Goal: Task Accomplishment & Management: Use online tool/utility

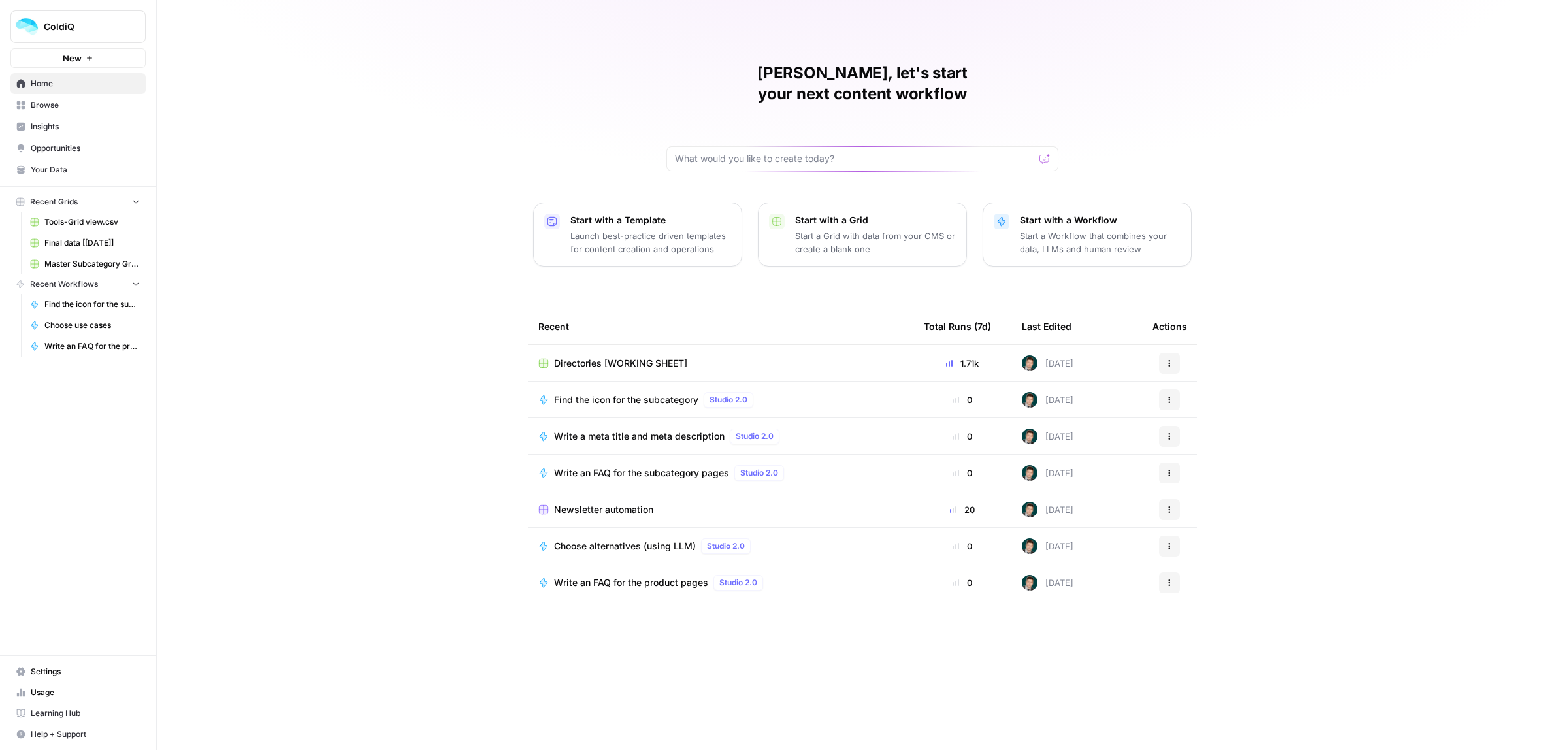
click at [600, 504] on span "Newsletter automation" at bounding box center [603, 510] width 100 height 13
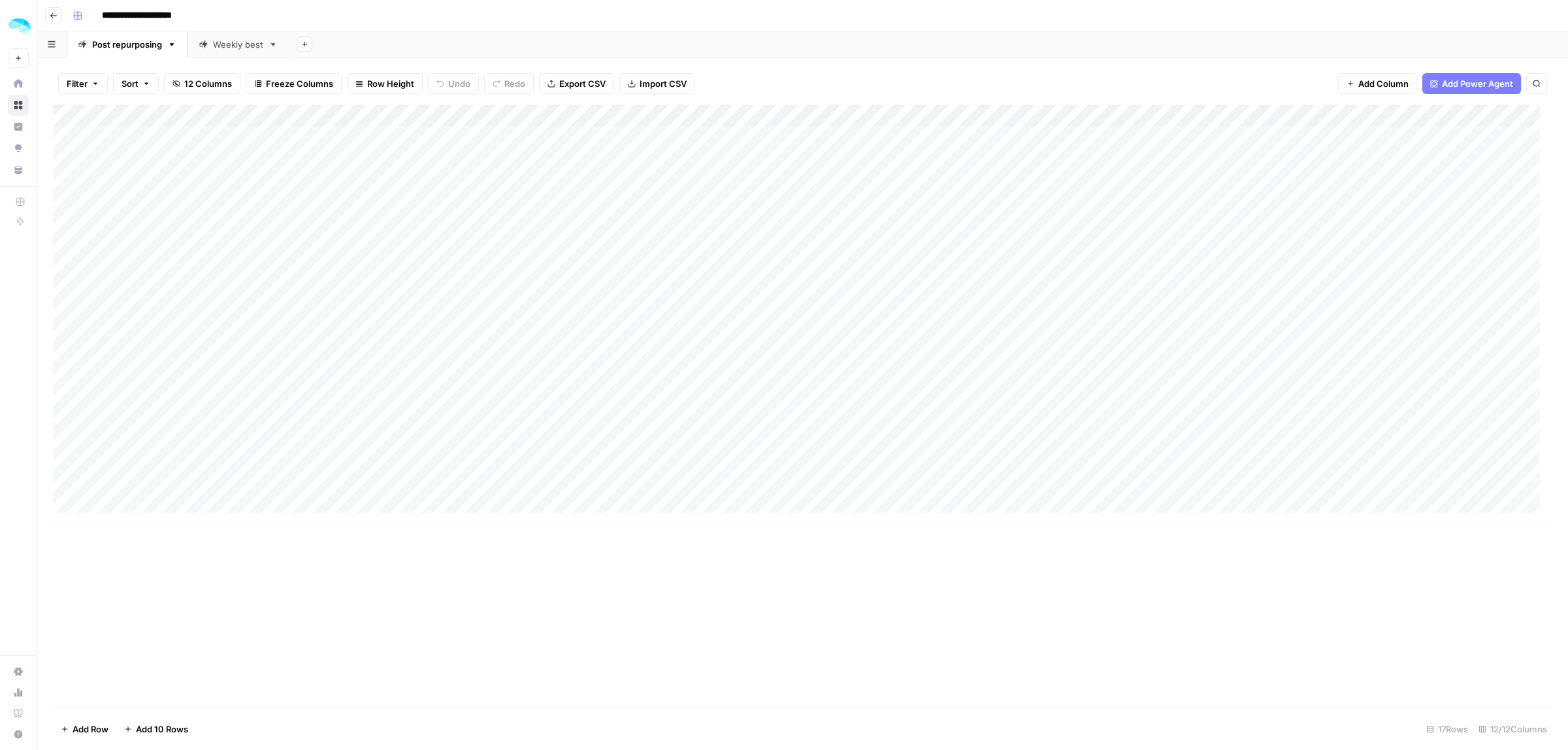
click at [157, 342] on div "Add Column" at bounding box center [803, 315] width 1499 height 421
click at [163, 364] on div "Add Column" at bounding box center [803, 315] width 1499 height 421
click at [350, 332] on div "Add Column" at bounding box center [803, 315] width 1499 height 421
click at [343, 358] on div "Add Column" at bounding box center [803, 315] width 1499 height 421
click at [664, 337] on div "Add Column" at bounding box center [803, 315] width 1499 height 421
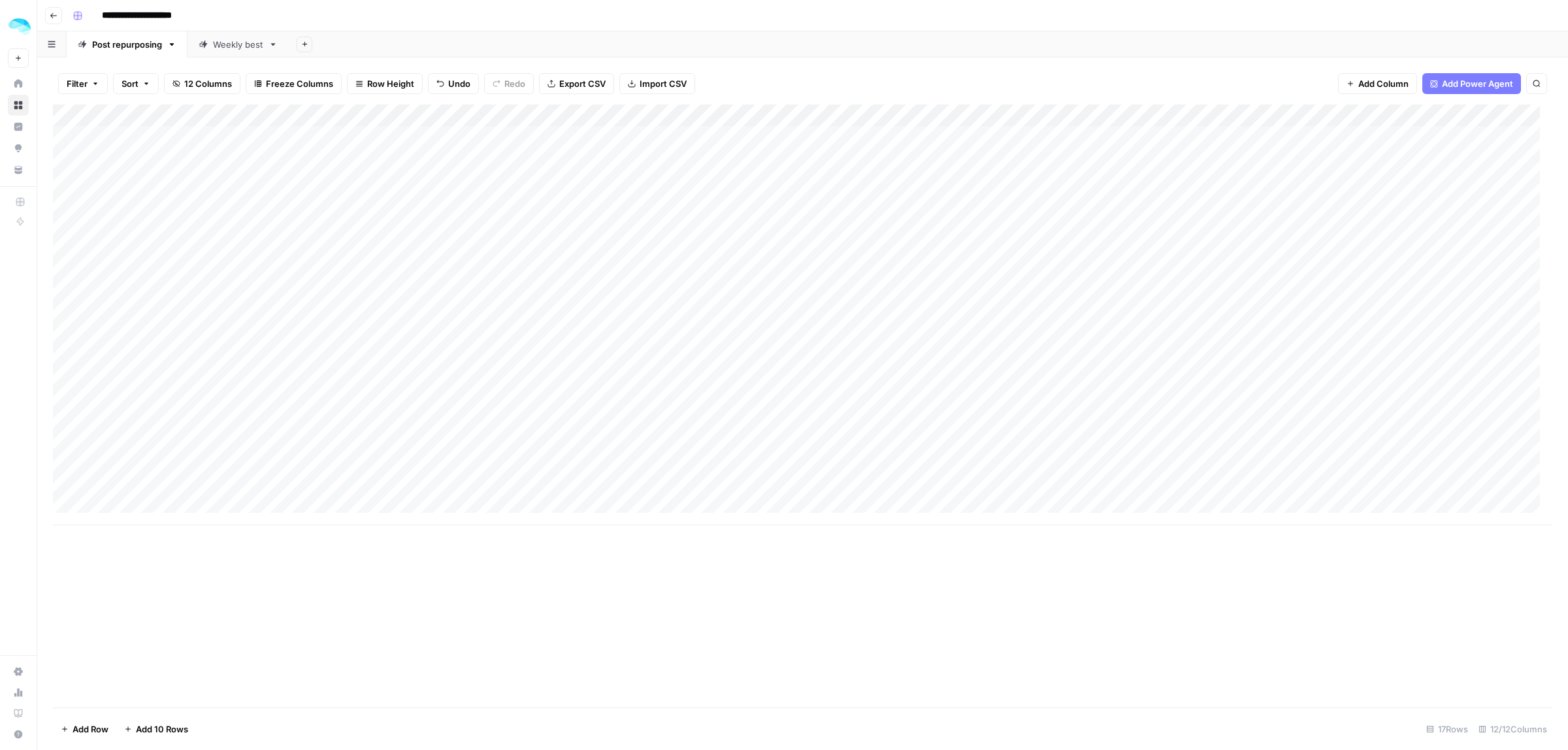
click at [664, 361] on div "Add Column" at bounding box center [803, 315] width 1499 height 421
click at [923, 337] on div "Add Column" at bounding box center [803, 315] width 1499 height 421
click at [955, 364] on div "Add Column" at bounding box center [803, 315] width 1499 height 421
click at [1279, 334] on div "Add Column" at bounding box center [803, 315] width 1499 height 421
click at [1278, 362] on div "Add Column" at bounding box center [803, 315] width 1499 height 421
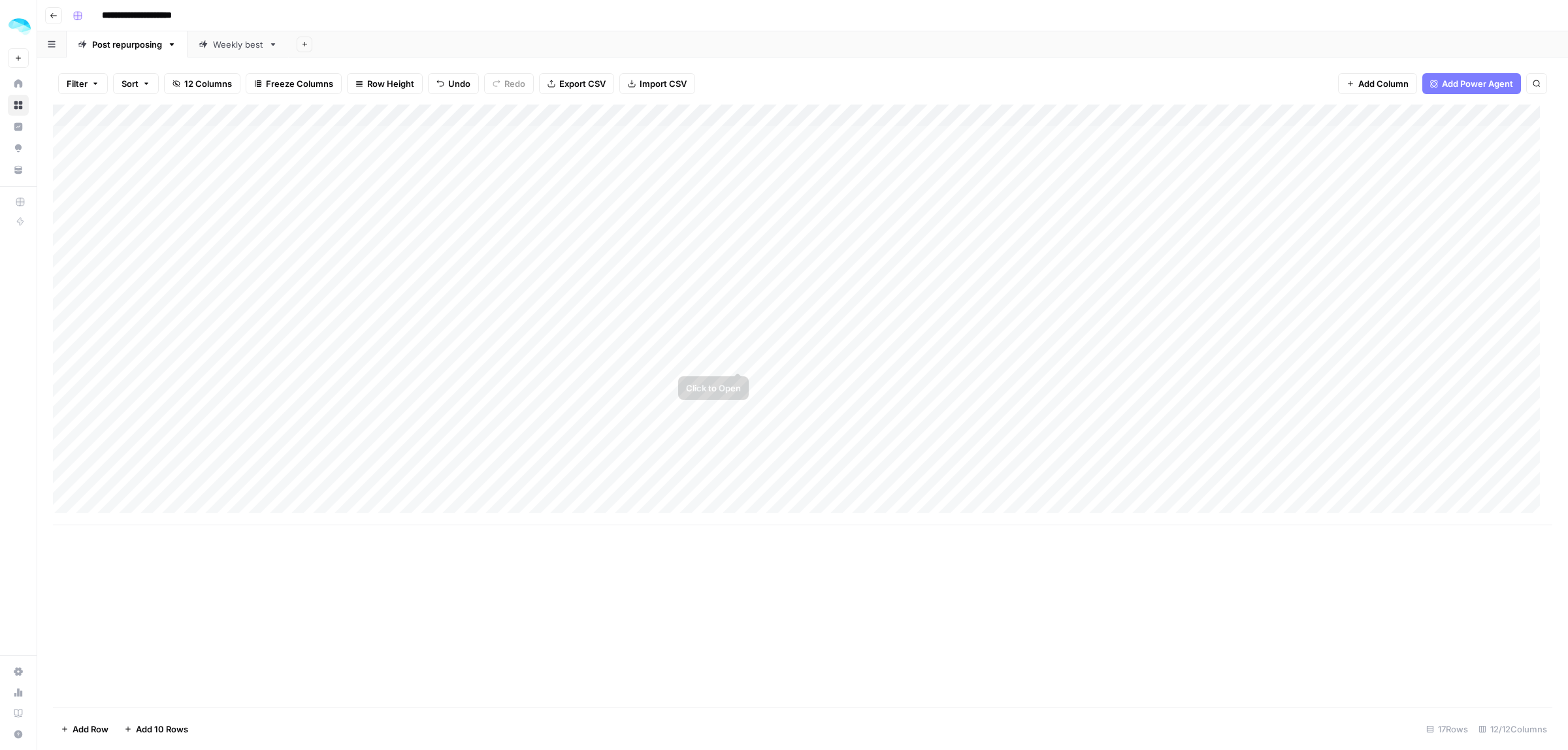
click at [816, 337] on div "Add Column" at bounding box center [803, 315] width 1499 height 421
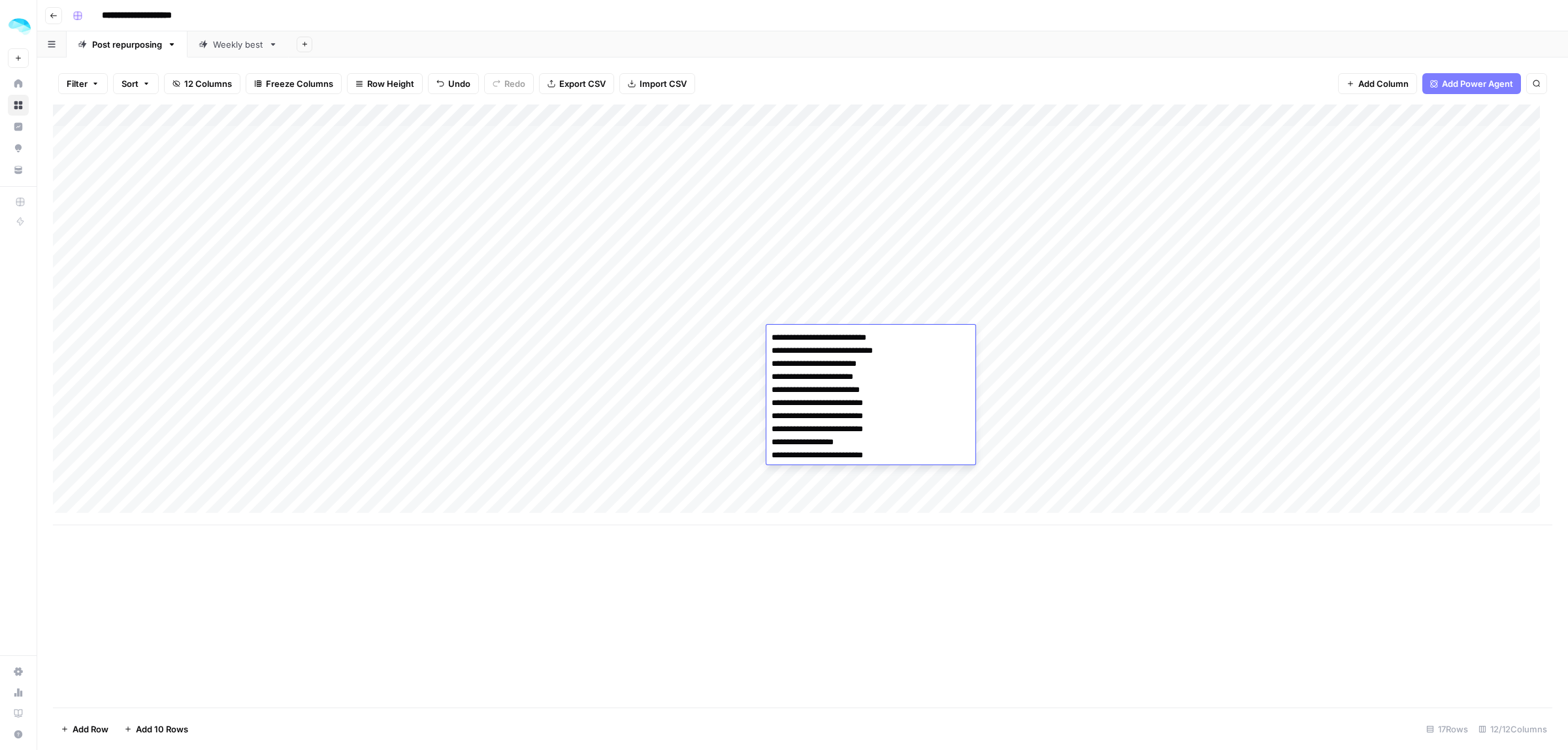
click at [239, 337] on div "Add Column" at bounding box center [803, 315] width 1499 height 421
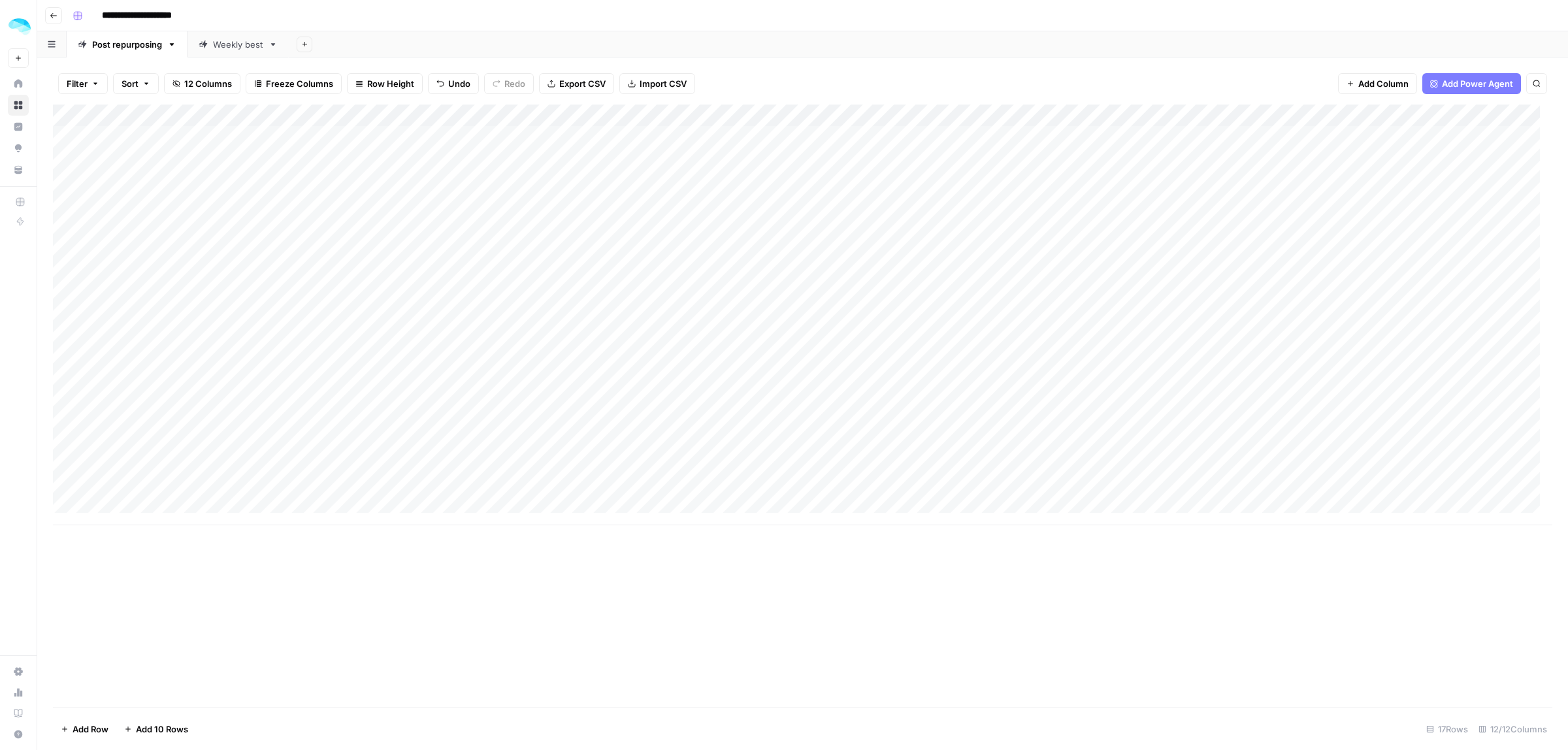
click at [837, 338] on div "Add Column" at bounding box center [803, 315] width 1499 height 421
click at [837, 337] on div "Add Column" at bounding box center [803, 315] width 1499 height 421
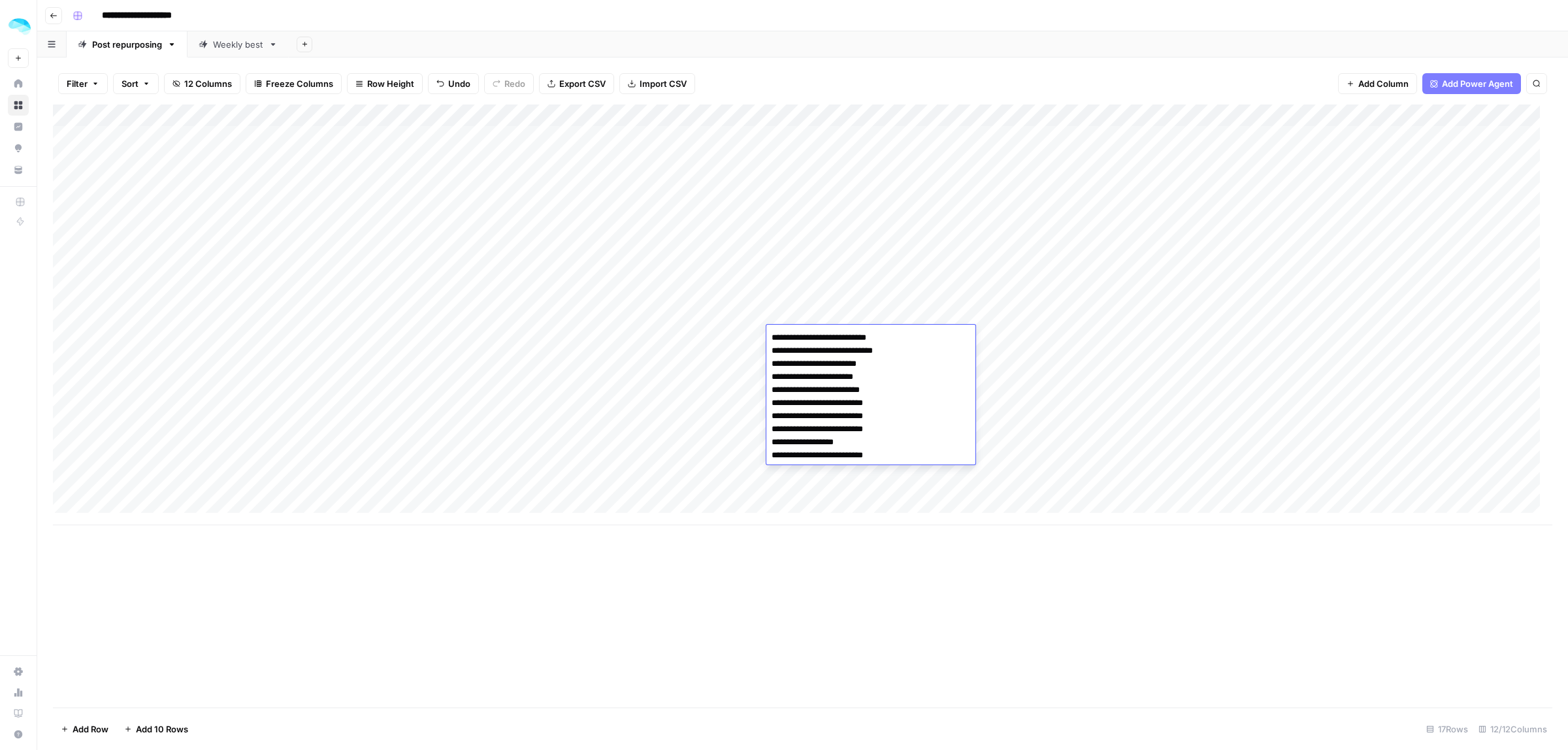
drag, startPoint x: 895, startPoint y: 334, endPoint x: 760, endPoint y: 337, distance: 135.0
click at [760, 337] on body "**********" at bounding box center [784, 375] width 1568 height 750
click at [1181, 370] on div "Add Column" at bounding box center [803, 315] width 1499 height 421
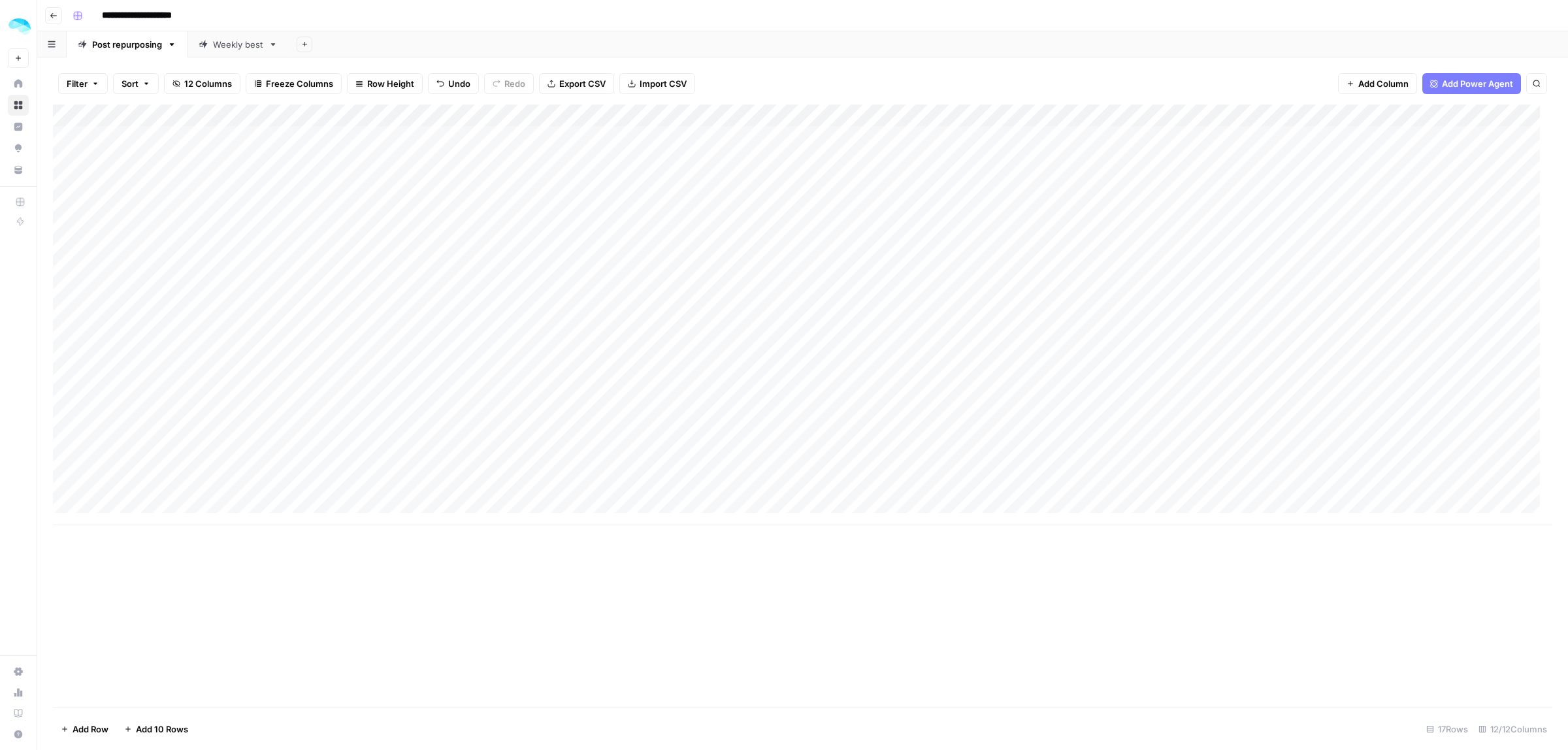
click at [1158, 340] on div "Add Column" at bounding box center [803, 315] width 1499 height 421
drag, startPoint x: 1214, startPoint y: 368, endPoint x: 1095, endPoint y: 364, distance: 119.1
click at [1095, 364] on body "**********" at bounding box center [784, 375] width 1568 height 750
drag, startPoint x: 1218, startPoint y: 440, endPoint x: 1082, endPoint y: 441, distance: 136.0
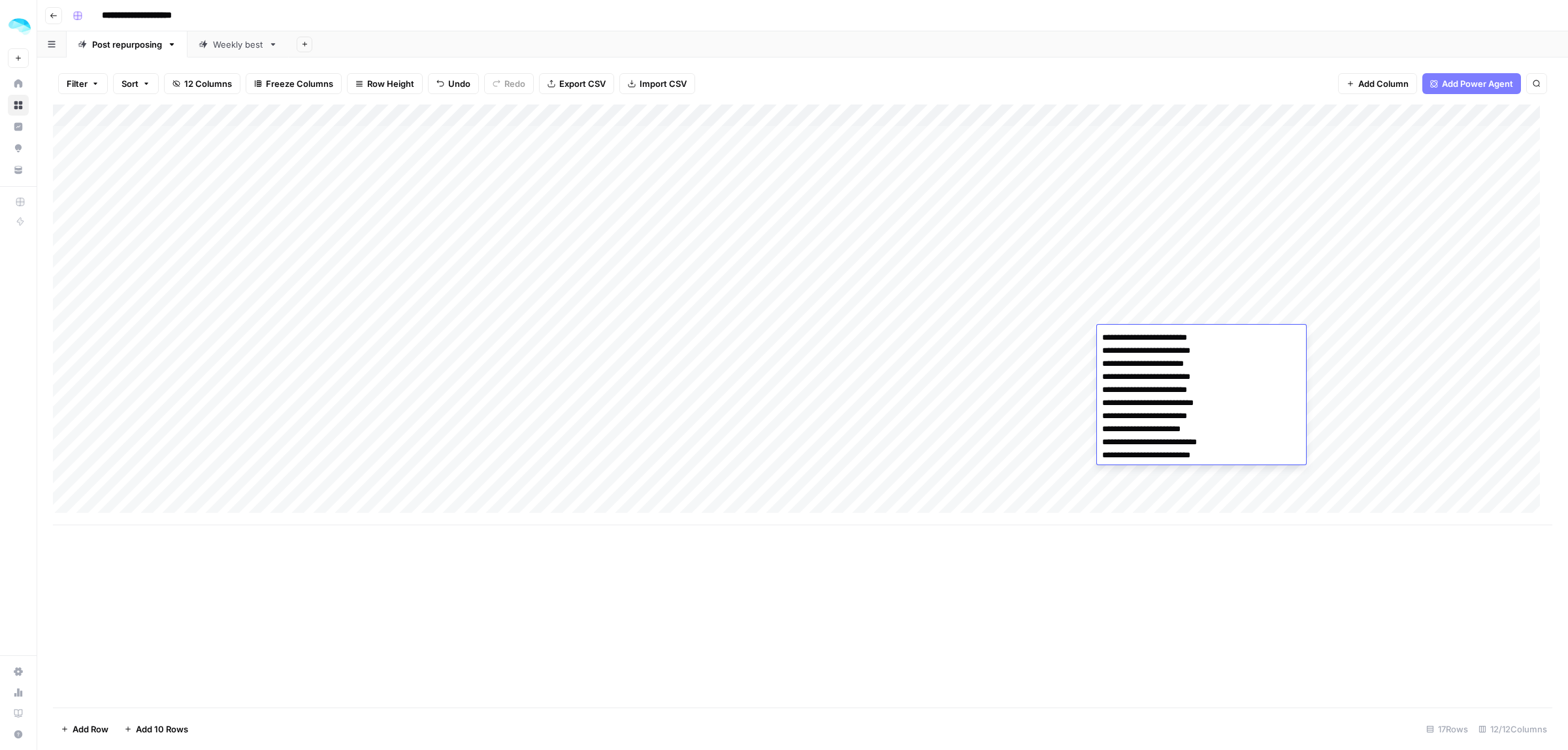
click at [1082, 441] on body "**********" at bounding box center [784, 375] width 1568 height 750
click at [1118, 638] on div "Add Column" at bounding box center [803, 406] width 1499 height 603
click at [1076, 525] on div "Add Column" at bounding box center [803, 406] width 1499 height 603
click at [1200, 341] on div "Add Column" at bounding box center [803, 315] width 1499 height 421
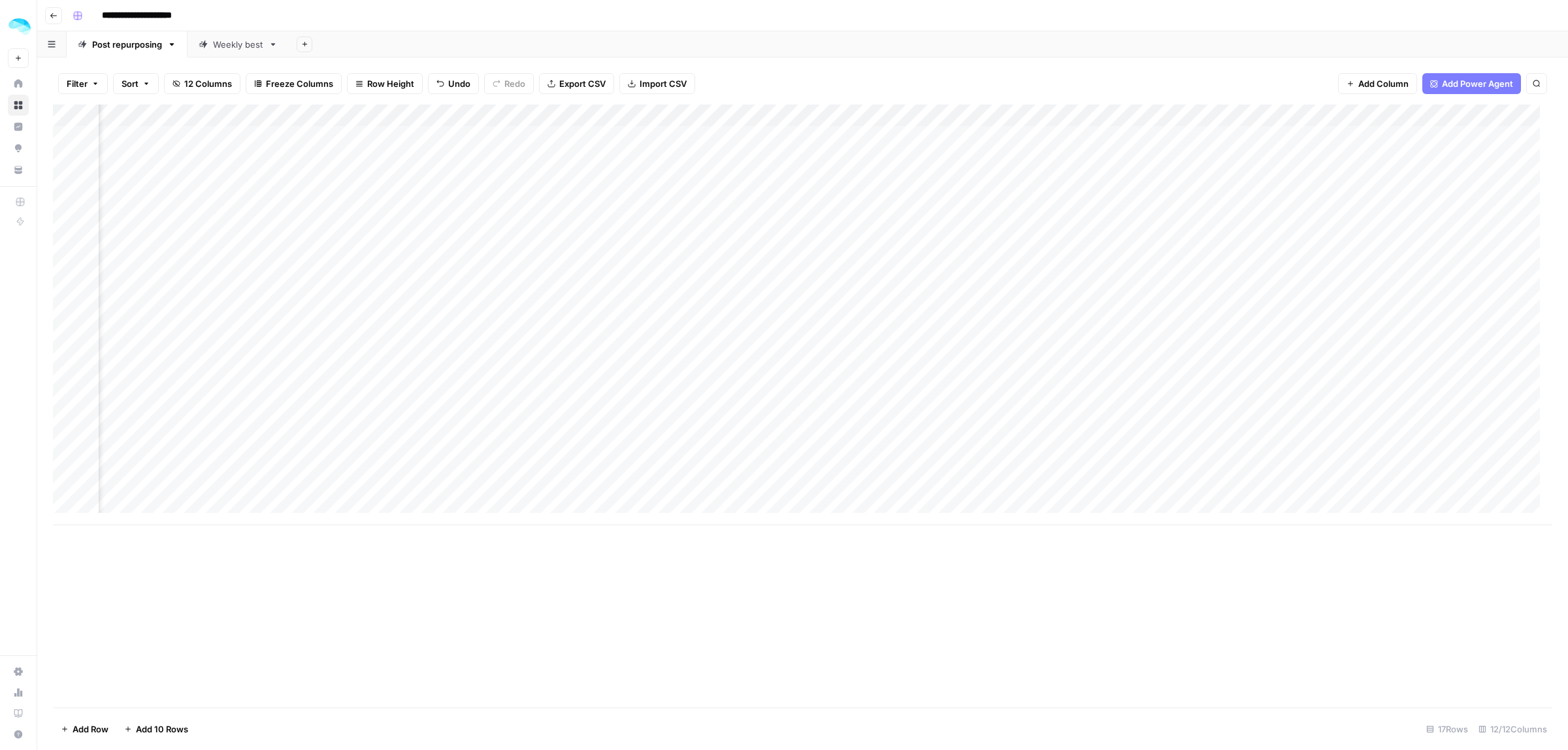
click at [1200, 341] on div "Add Column" at bounding box center [803, 315] width 1499 height 421
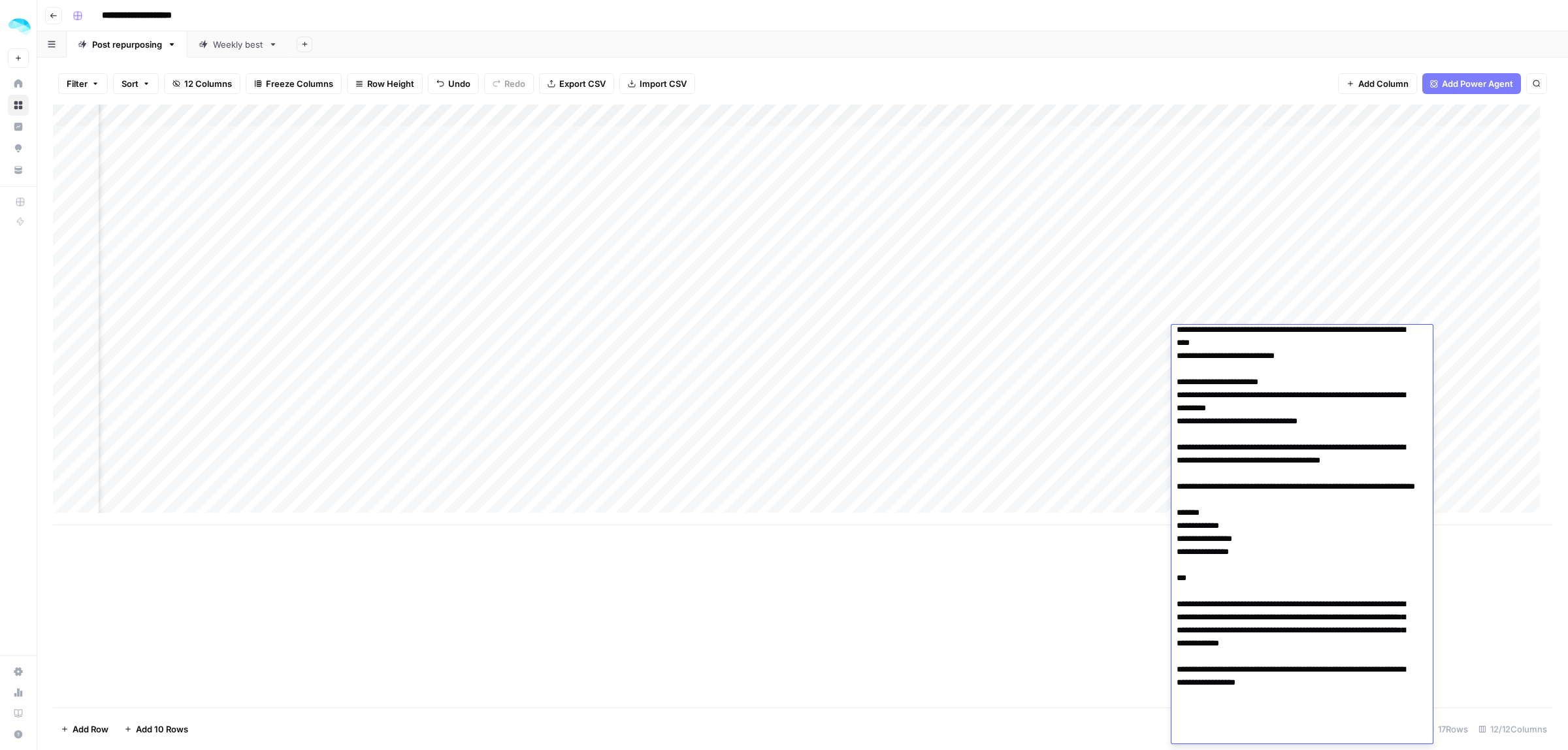
scroll to position [0, 0]
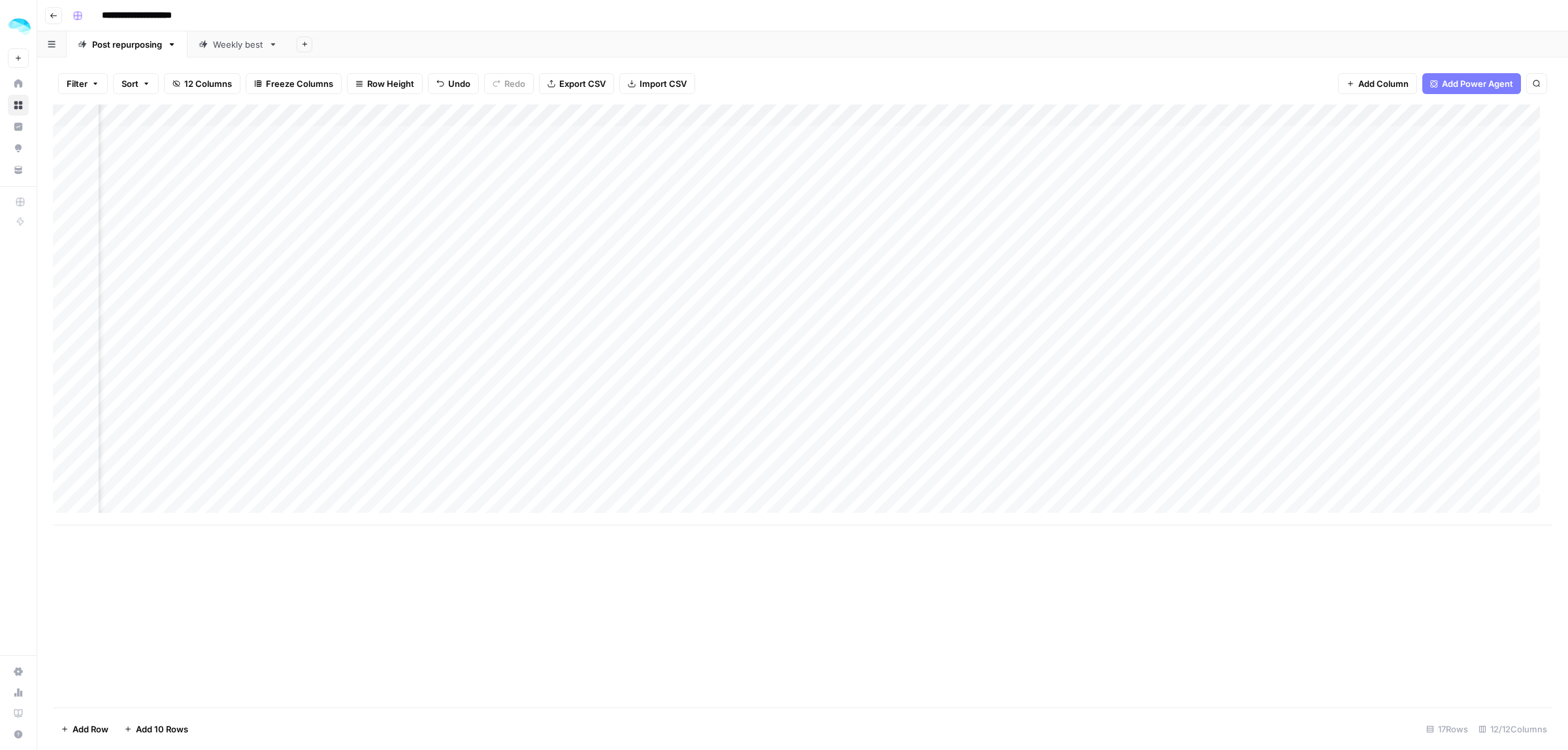
click at [1096, 586] on div "Add Column" at bounding box center [803, 406] width 1499 height 603
click at [1158, 334] on div "Add Column" at bounding box center [803, 315] width 1499 height 421
click at [1226, 339] on div "Add Column" at bounding box center [803, 315] width 1499 height 421
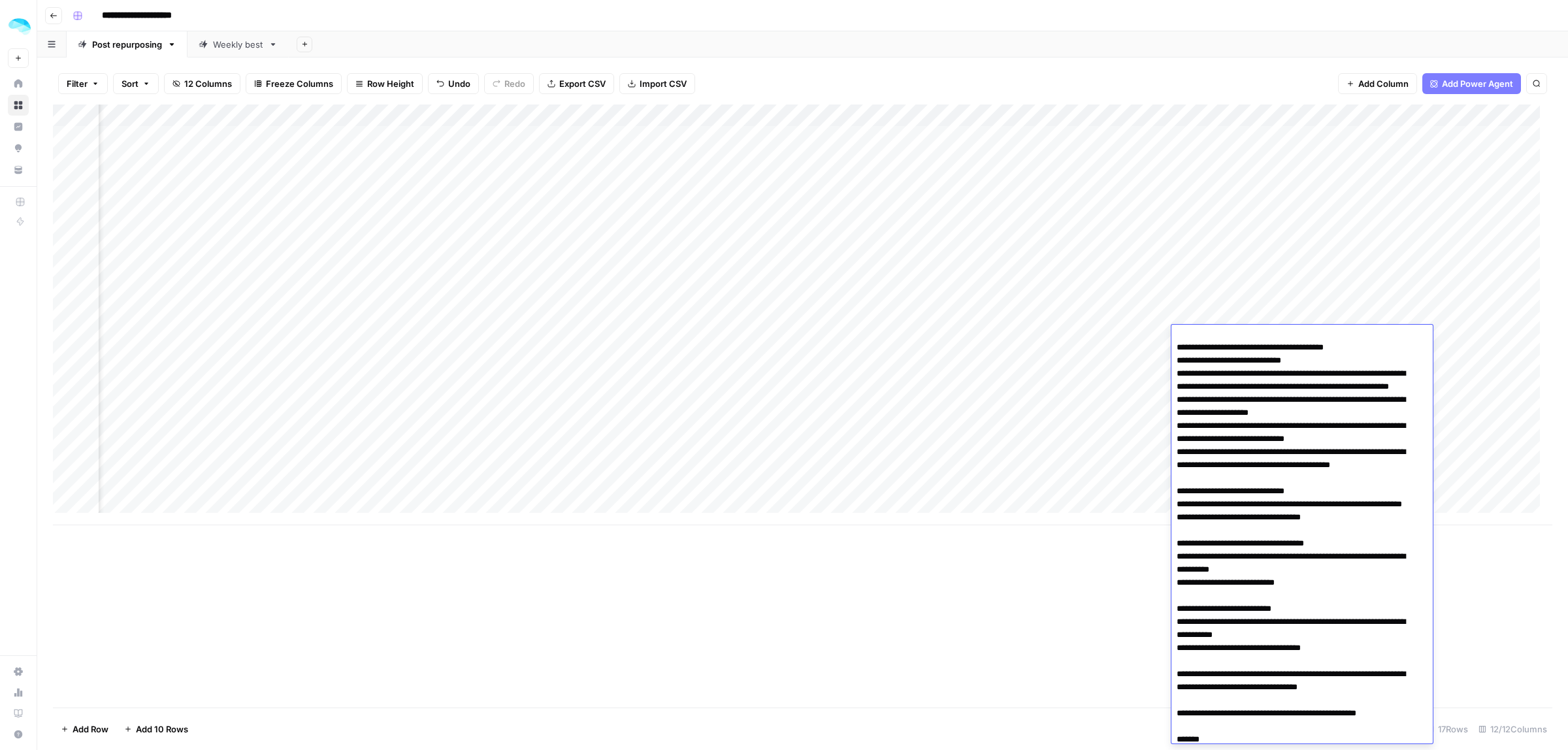
scroll to position [348, 0]
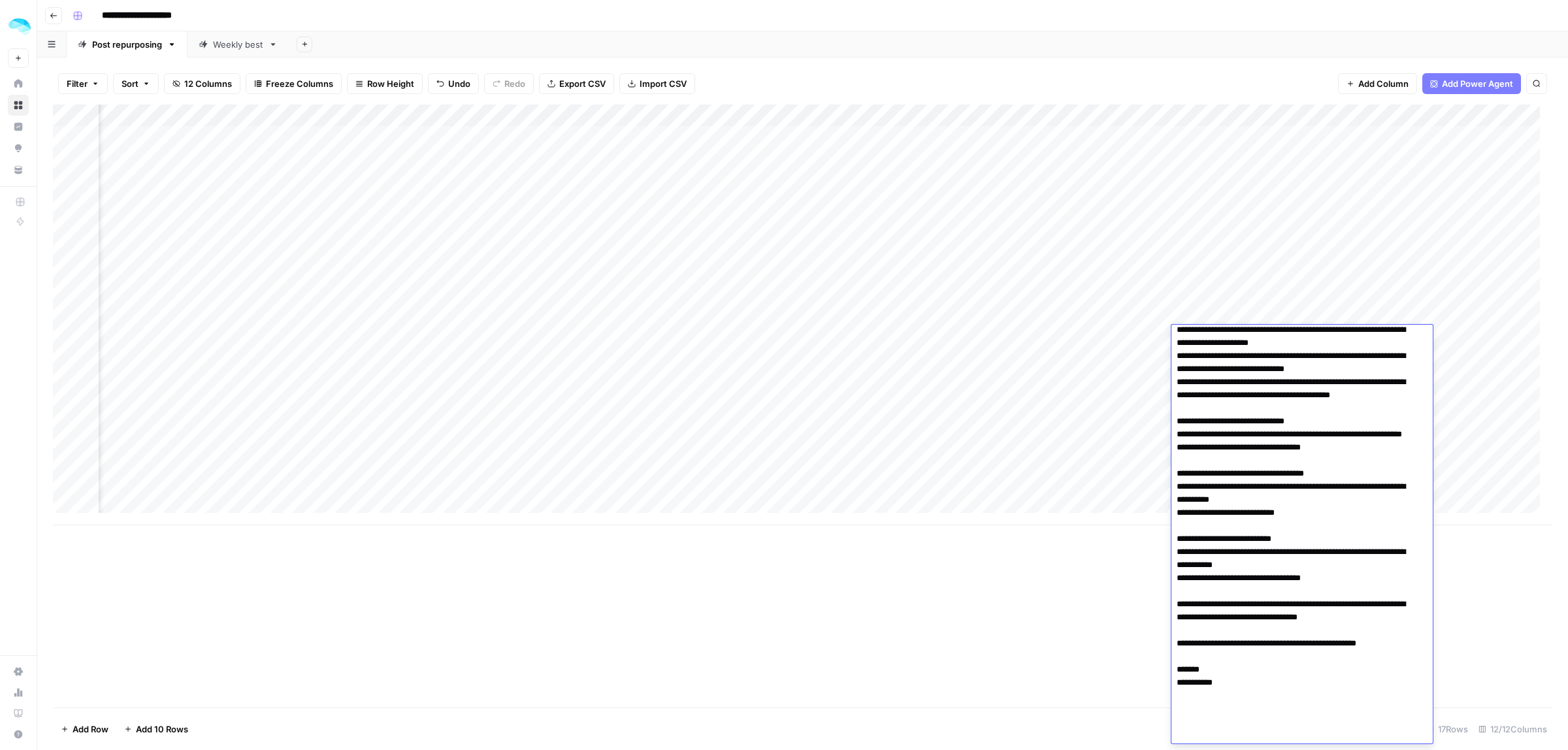
drag, startPoint x: 1178, startPoint y: 403, endPoint x: 1393, endPoint y: 675, distance: 346.7
click at [1393, 675] on textarea at bounding box center [1296, 363] width 249 height 764
click at [1282, 620] on textarea at bounding box center [1296, 363] width 249 height 764
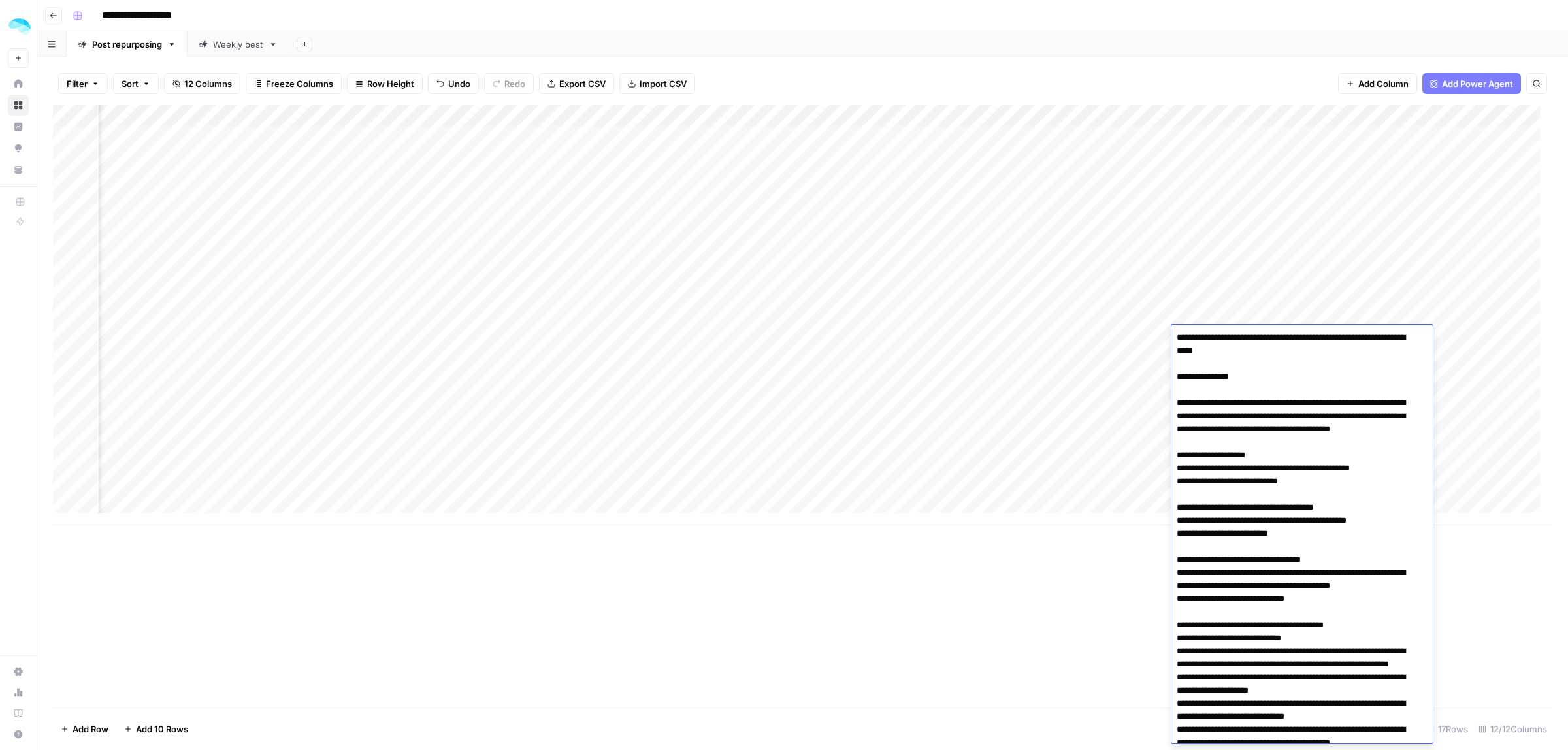
drag, startPoint x: 1337, startPoint y: 631, endPoint x: 1177, endPoint y: 407, distance: 275.3
click at [1177, 407] on textarea at bounding box center [1296, 711] width 249 height 764
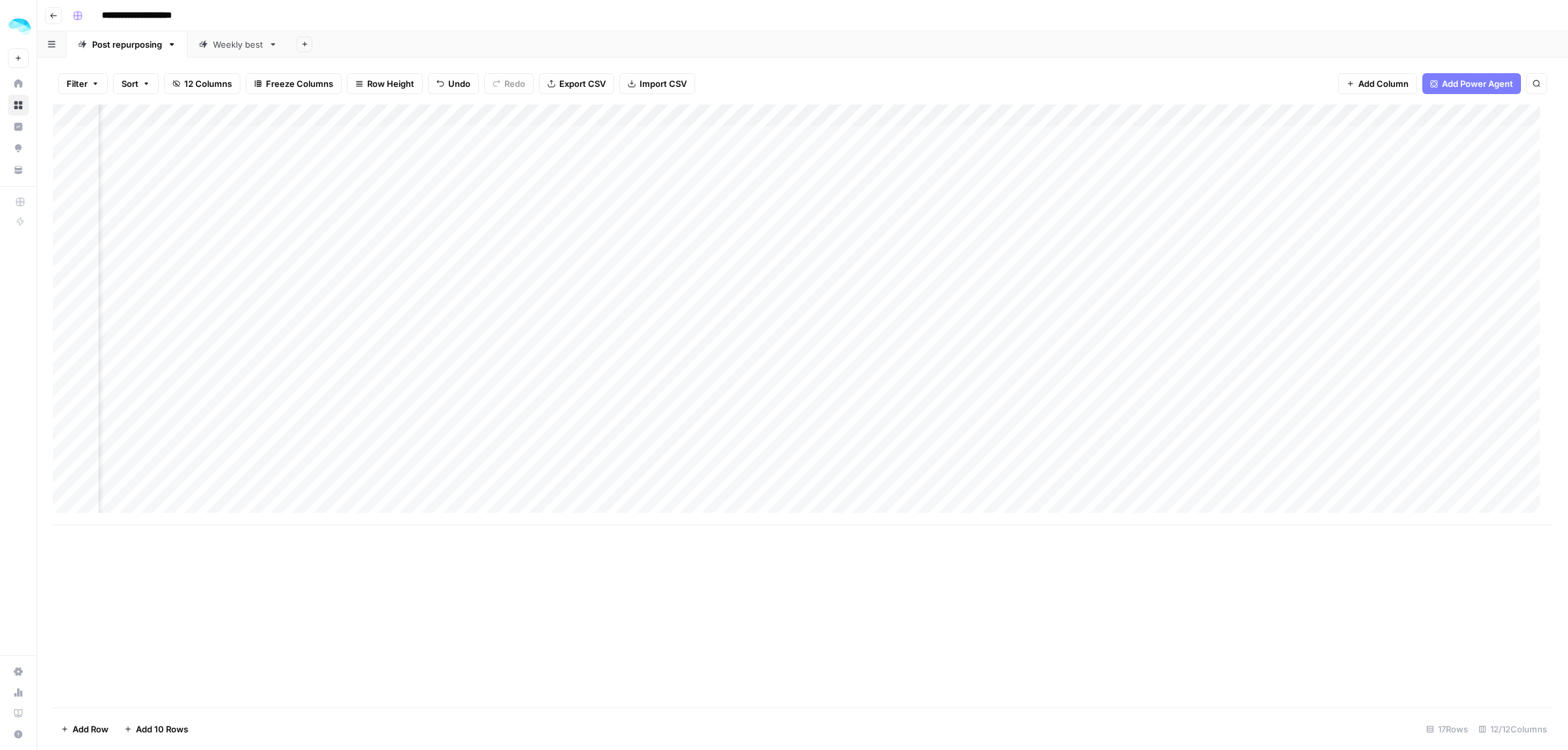
click at [1080, 679] on div "Add Column" at bounding box center [803, 406] width 1499 height 603
click at [1369, 343] on div "Add Column" at bounding box center [803, 315] width 1499 height 421
click at [1367, 337] on div "Add Column" at bounding box center [803, 315] width 1499 height 421
click at [1364, 390] on button "ColdIQ Tool Stack - Find the best AI tools (1.500+ vetted) to speed up sales an…" at bounding box center [1521, 387] width 424 height 16
click at [1443, 339] on div "Add Column" at bounding box center [803, 315] width 1499 height 421
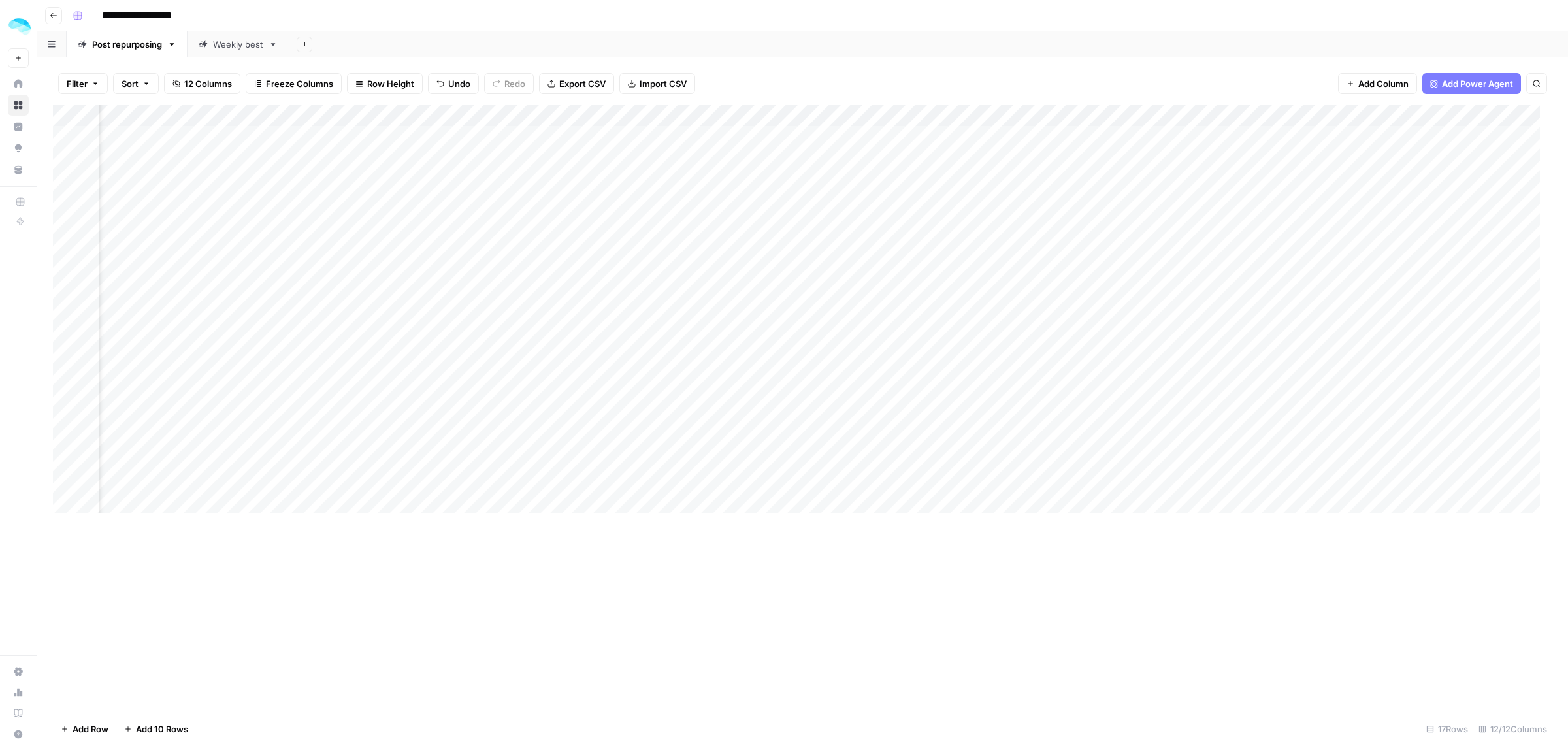
scroll to position [0, 481]
click at [957, 330] on div "Add Column" at bounding box center [803, 315] width 1499 height 421
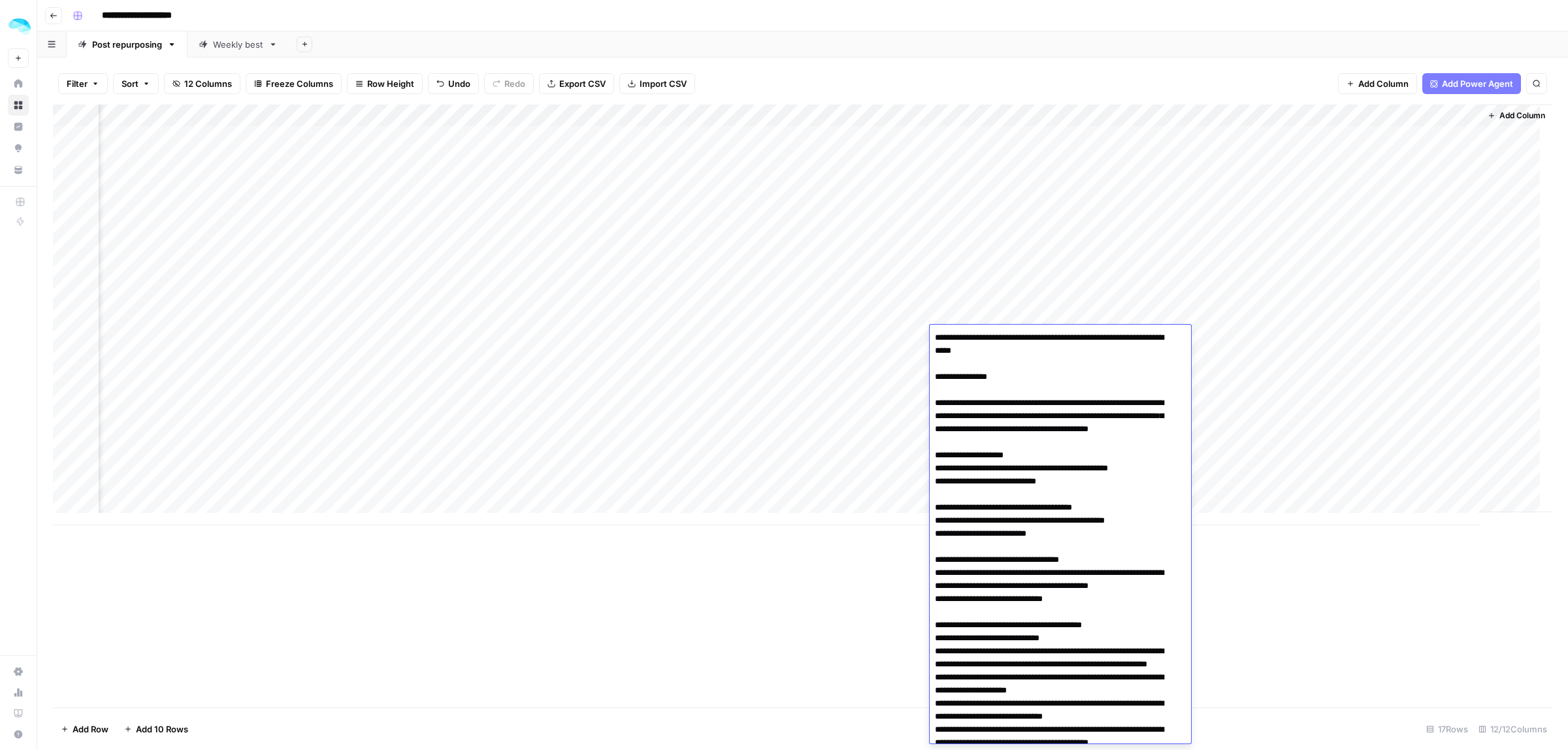
scroll to position [348, 0]
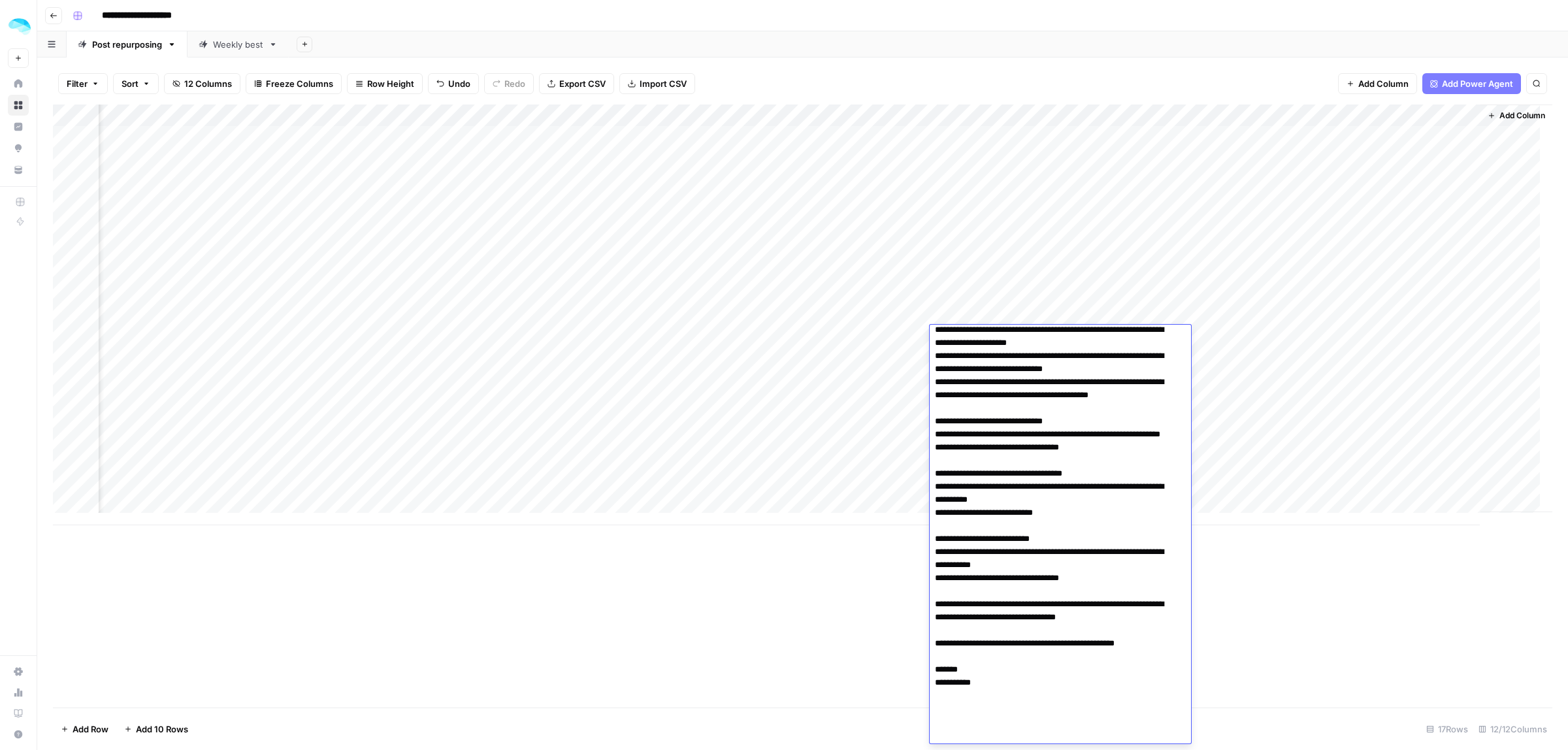
click at [784, 634] on div "Add Column" at bounding box center [803, 406] width 1499 height 603
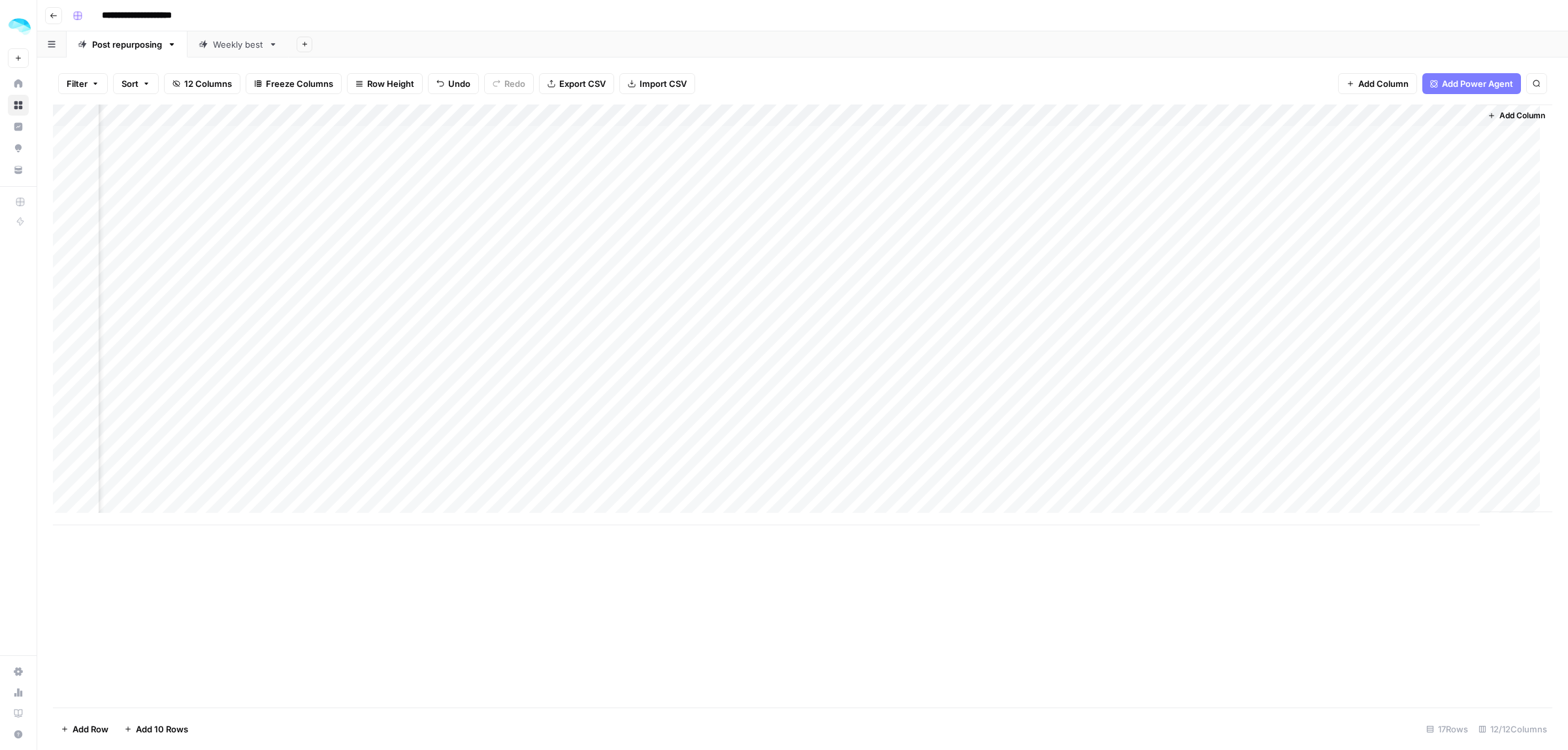
click at [1430, 332] on div "Add Column" at bounding box center [803, 315] width 1499 height 421
click at [346, 342] on div "Add Column" at bounding box center [803, 315] width 1499 height 421
drag, startPoint x: 395, startPoint y: 374, endPoint x: 265, endPoint y: 374, distance: 130.0
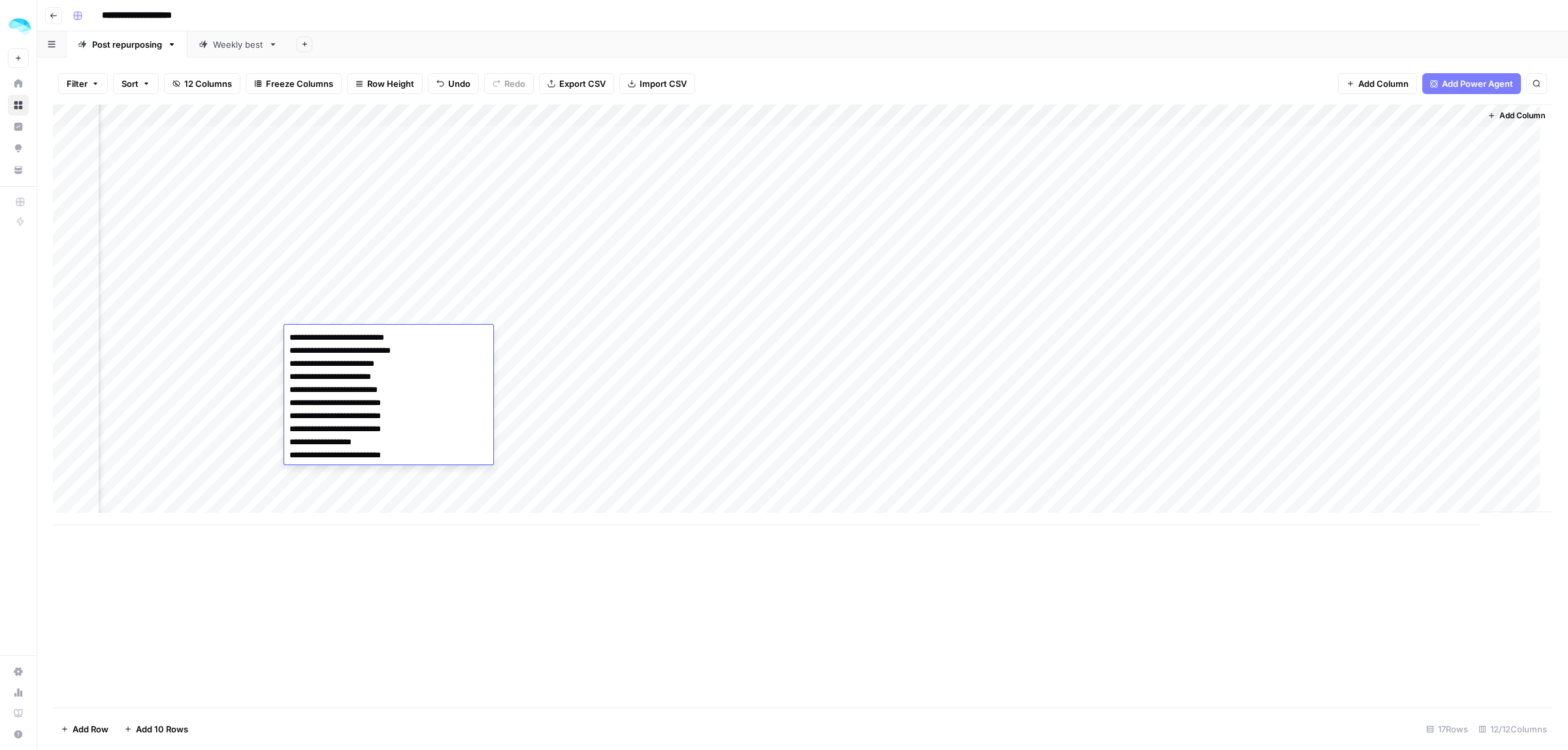
click at [265, 374] on body "**********" at bounding box center [784, 375] width 1568 height 750
click at [406, 456] on textarea "**********" at bounding box center [389, 397] width 209 height 136
drag, startPoint x: 406, startPoint y: 337, endPoint x: 266, endPoint y: 339, distance: 140.0
click at [266, 339] on body "**********" at bounding box center [784, 375] width 1568 height 750
click at [586, 623] on div "Add Column" at bounding box center [803, 406] width 1499 height 603
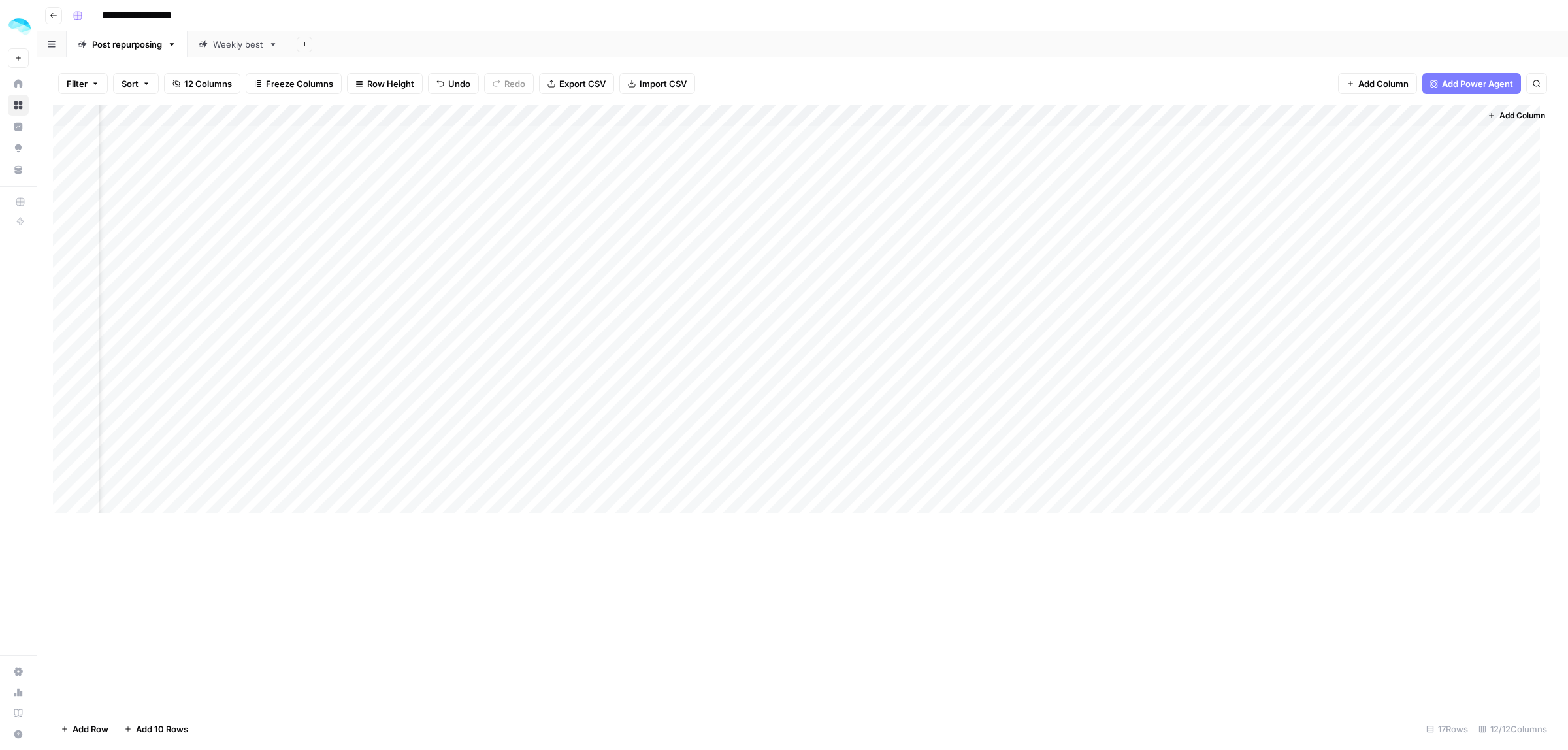
click at [338, 361] on div "Add Column" at bounding box center [803, 315] width 1499 height 421
click at [186, 354] on div "Add Column" at bounding box center [803, 315] width 1499 height 421
click at [769, 353] on div "Add Column" at bounding box center [803, 315] width 1499 height 421
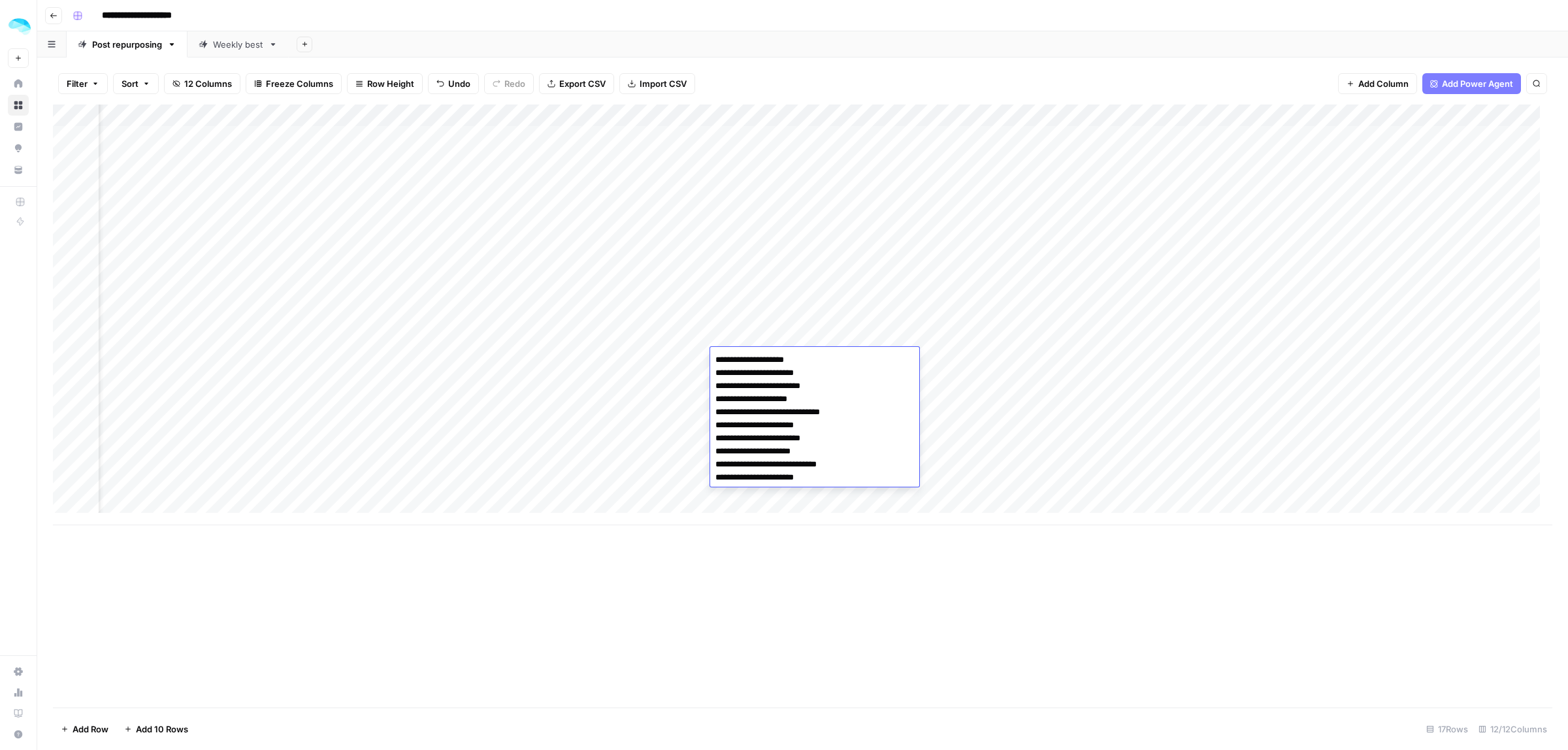
drag, startPoint x: 816, startPoint y: 386, endPoint x: 726, endPoint y: 384, distance: 90.0
click at [726, 384] on textarea "**********" at bounding box center [815, 418] width 209 height 136
click at [1087, 353] on div "Add Column" at bounding box center [803, 315] width 1499 height 421
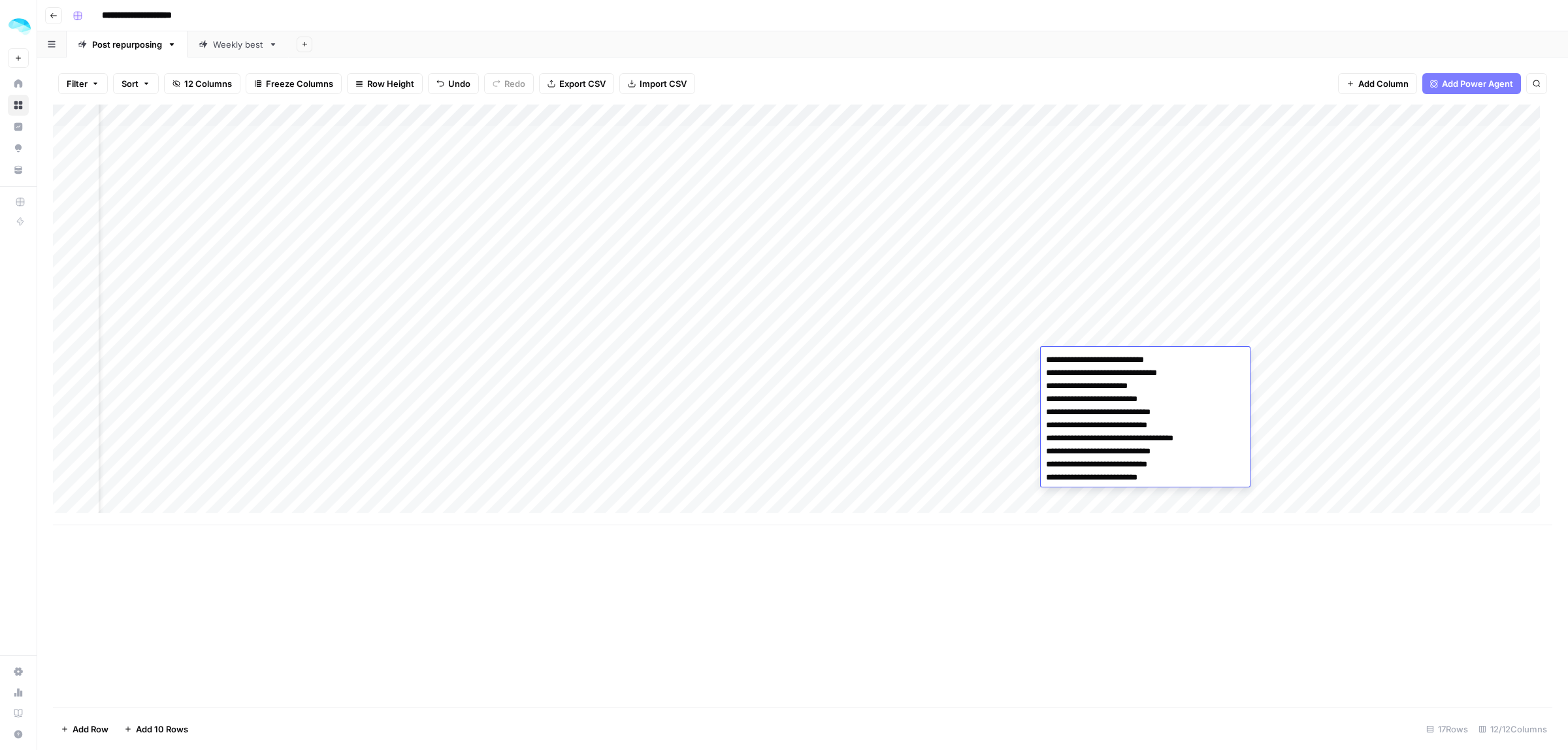
drag, startPoint x: 1171, startPoint y: 451, endPoint x: 1043, endPoint y: 450, distance: 128.0
click at [1043, 450] on textarea "**********" at bounding box center [1145, 418] width 209 height 136
click at [776, 364] on div "Add Column" at bounding box center [803, 315] width 1499 height 421
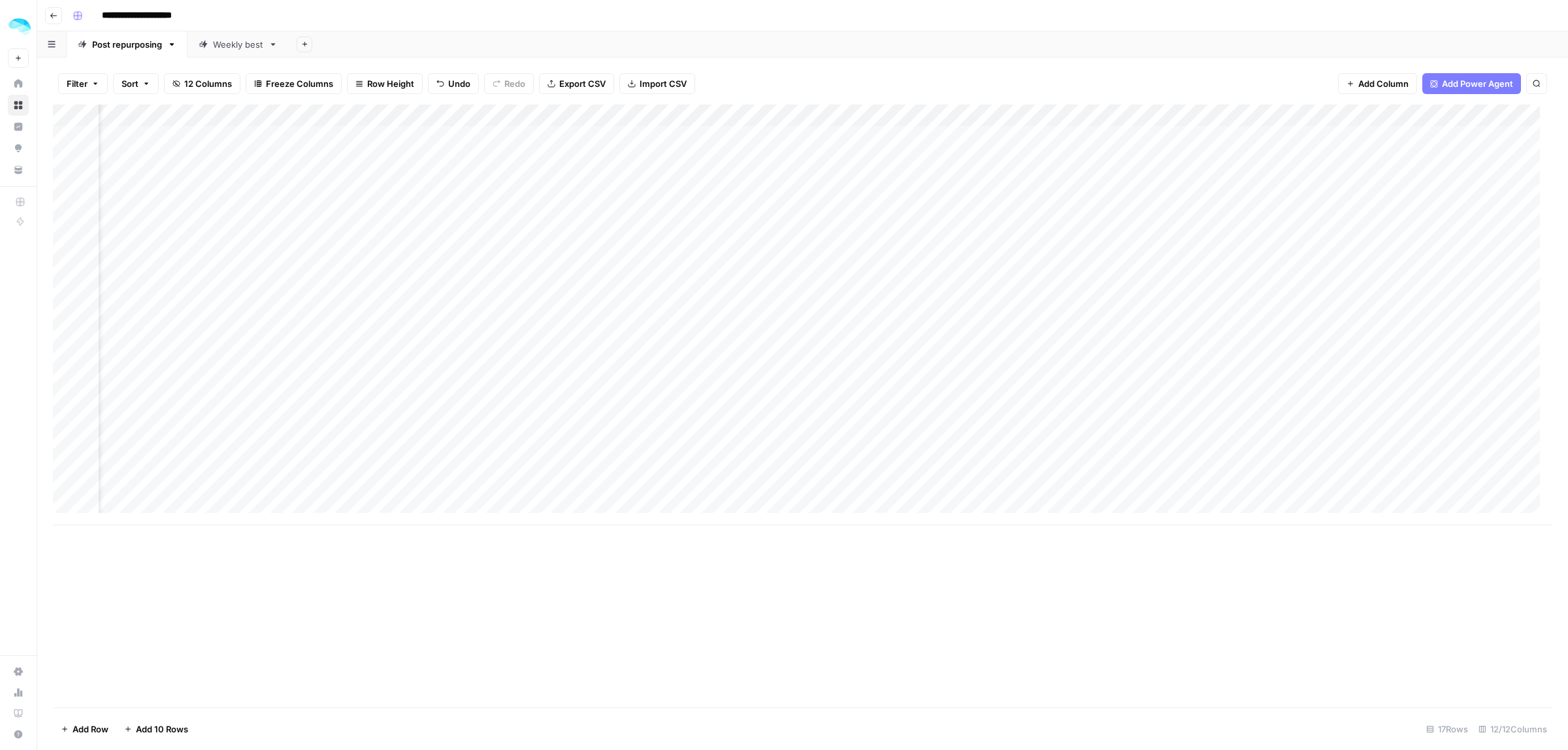
click at [776, 364] on div "Add Column" at bounding box center [803, 315] width 1499 height 421
drag, startPoint x: 812, startPoint y: 424, endPoint x: 726, endPoint y: 426, distance: 86.0
click at [726, 426] on textarea "**********" at bounding box center [815, 418] width 209 height 136
drag, startPoint x: 830, startPoint y: 464, endPoint x: 727, endPoint y: 465, distance: 103.0
click at [727, 465] on textarea "**********" at bounding box center [815, 418] width 209 height 136
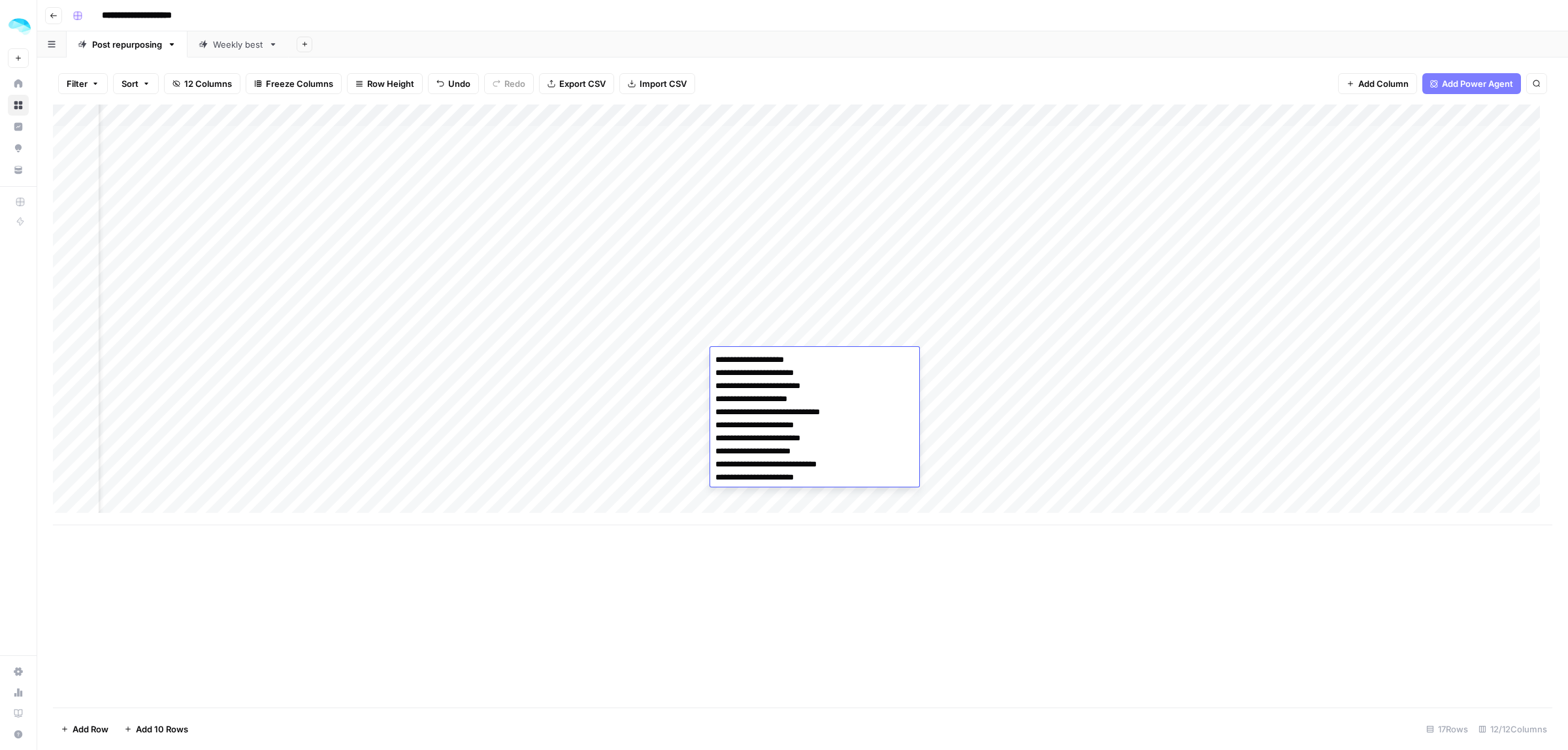
drag, startPoint x: 809, startPoint y: 385, endPoint x: 724, endPoint y: 383, distance: 85.0
click at [724, 383] on textarea "**********" at bounding box center [815, 418] width 209 height 136
click at [1406, 360] on div "Add Column" at bounding box center [803, 315] width 1499 height 421
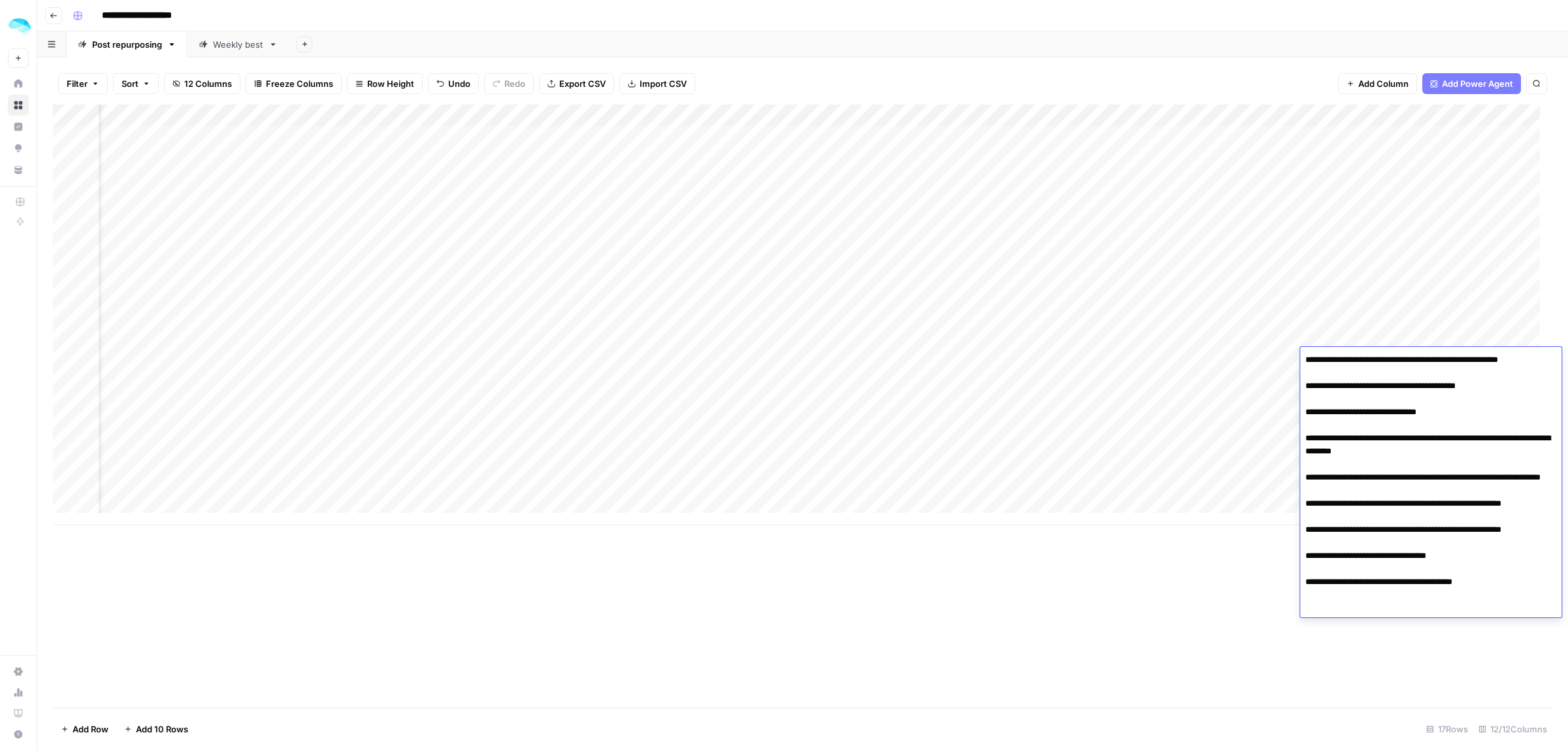
click at [1494, 433] on textarea "**********" at bounding box center [1432, 484] width 262 height 266
click at [1190, 626] on div "Add Column" at bounding box center [803, 406] width 1499 height 603
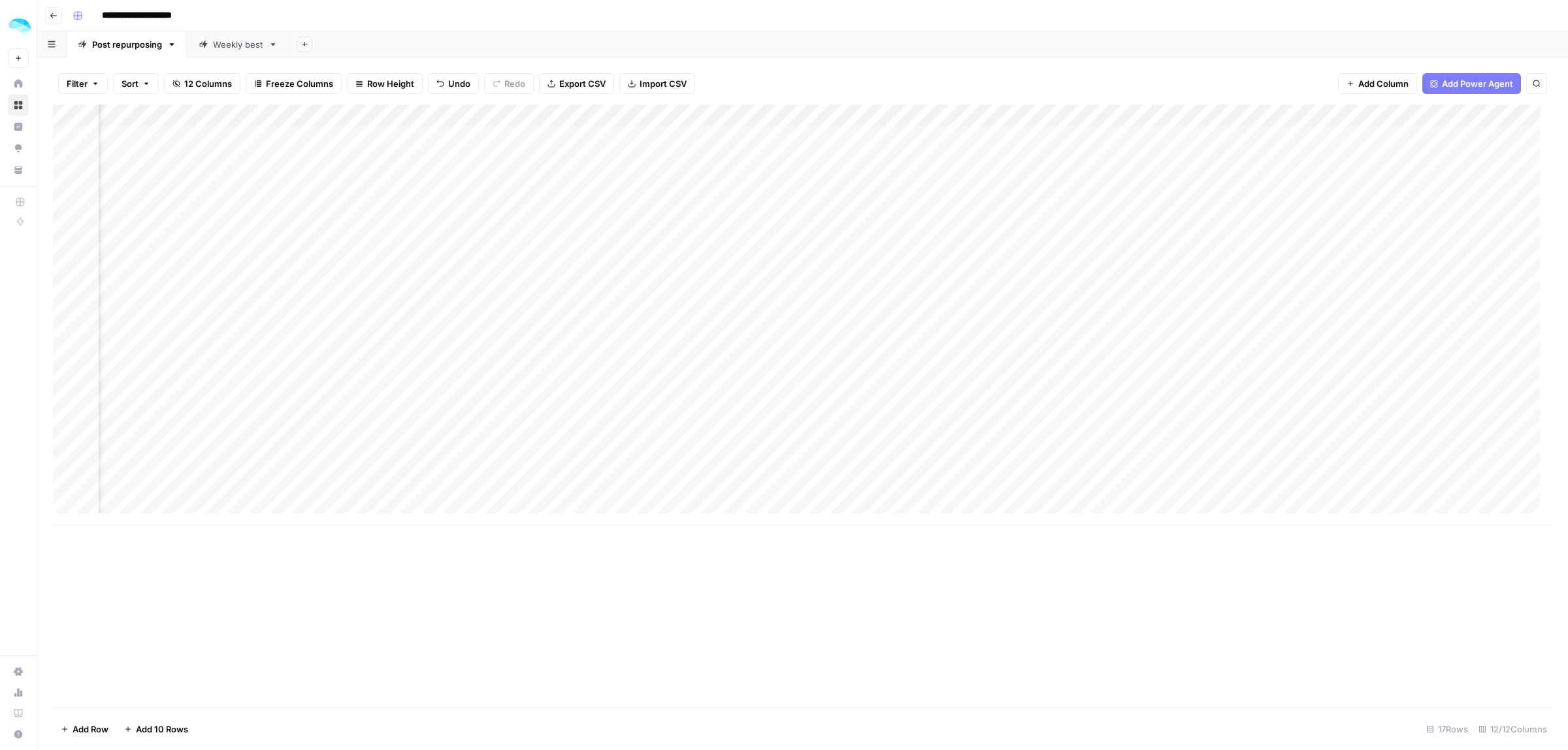
scroll to position [0, 295]
click at [1351, 339] on div "Add Column" at bounding box center [803, 315] width 1499 height 421
click at [1257, 356] on div "Add Column" at bounding box center [803, 315] width 1499 height 421
click at [1445, 361] on div "Add Column" at bounding box center [803, 315] width 1499 height 421
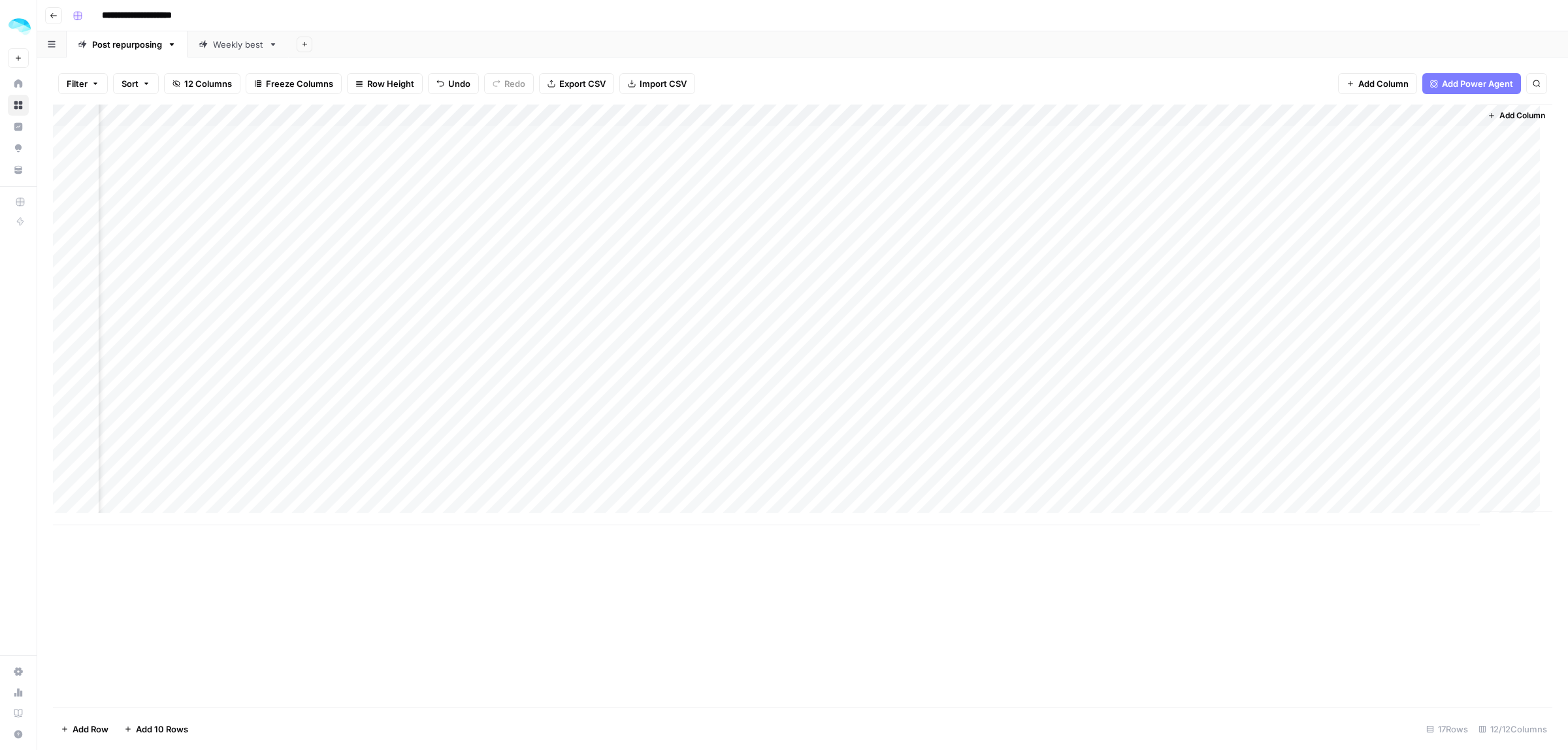
click at [1412, 350] on div "Add Column" at bounding box center [803, 315] width 1499 height 421
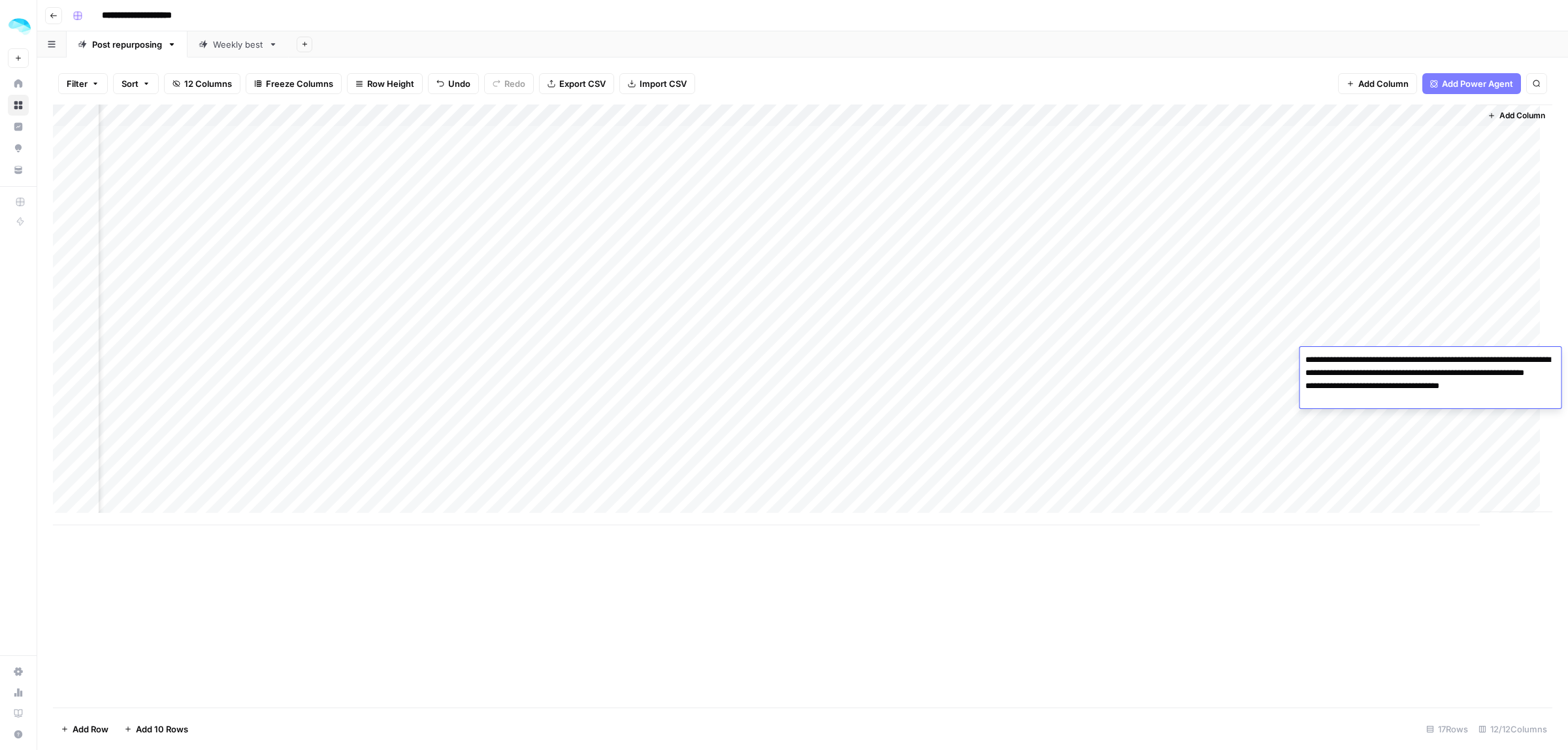
drag, startPoint x: 1410, startPoint y: 398, endPoint x: 1293, endPoint y: 358, distance: 123.6
click at [1293, 358] on body "**********" at bounding box center [784, 375] width 1568 height 750
